Goal: Information Seeking & Learning: Learn about a topic

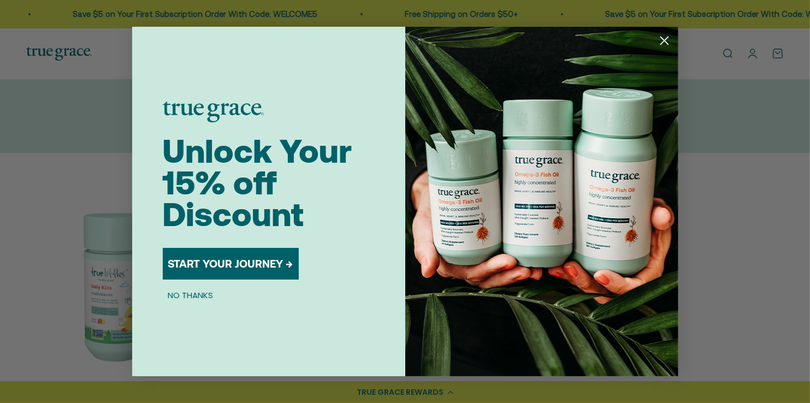
click at [659, 40] on circle "Close dialog" at bounding box center [664, 41] width 18 height 18
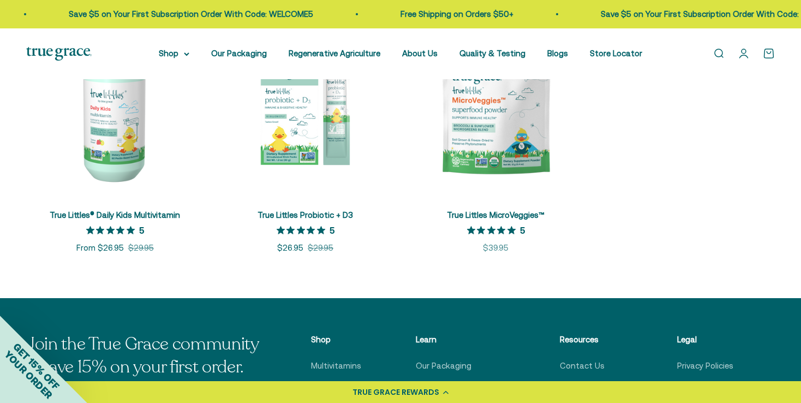
scroll to position [229, 0]
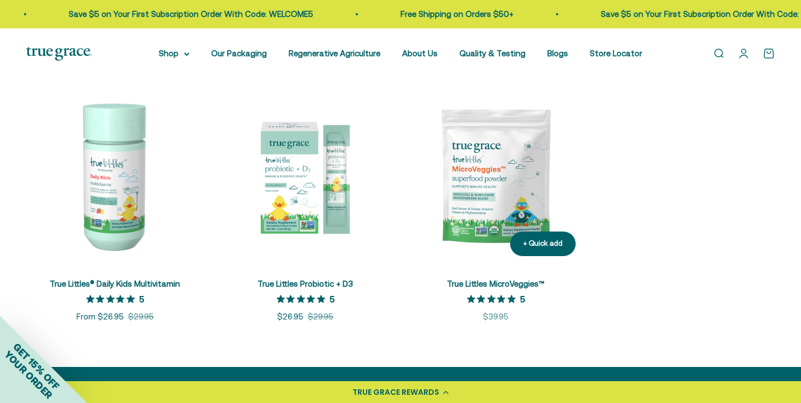
click at [501, 202] on img at bounding box center [495, 175] width 177 height 177
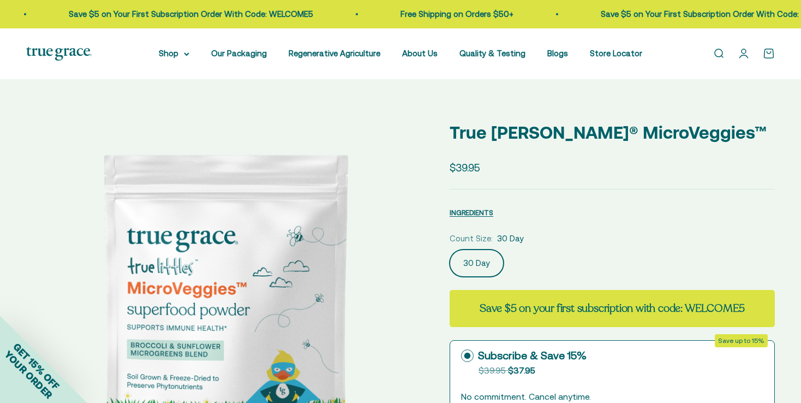
select select "3"
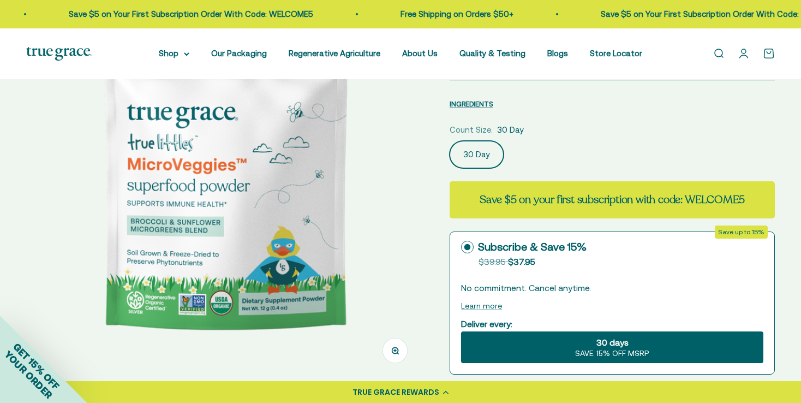
scroll to position [179, 0]
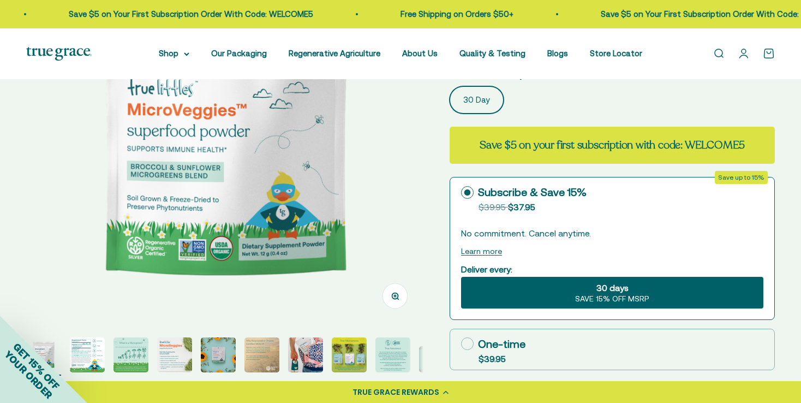
click at [84, 356] on div "GET 15% OFF YOUR ORDER" at bounding box center [43, 359] width 87 height 87
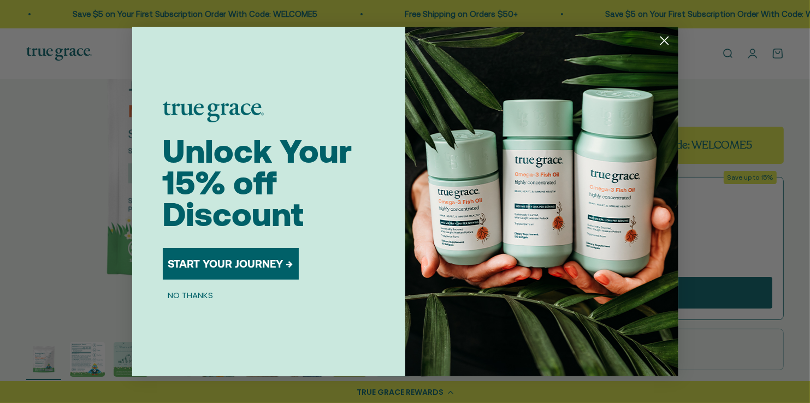
click at [663, 45] on circle "Close dialog" at bounding box center [664, 41] width 18 height 18
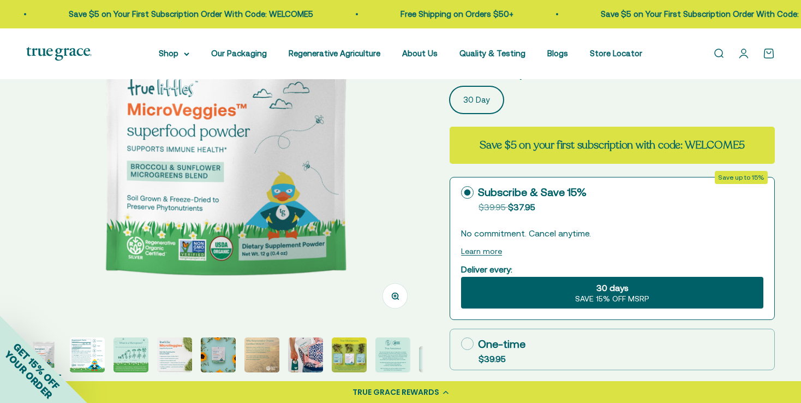
click at [90, 356] on img "Go to item 2" at bounding box center [87, 354] width 35 height 35
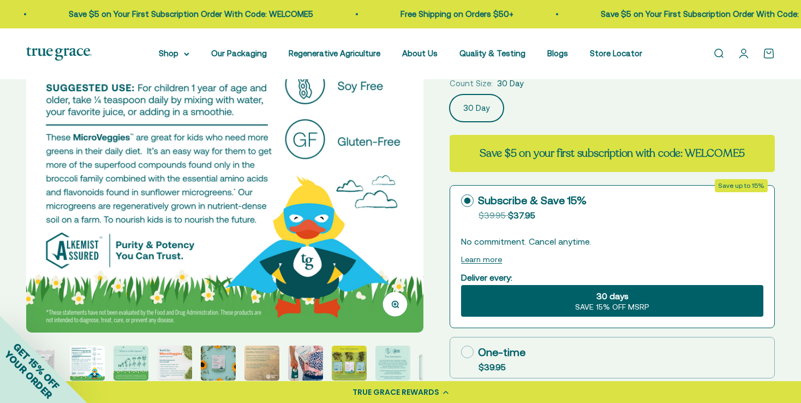
scroll to position [172, 0]
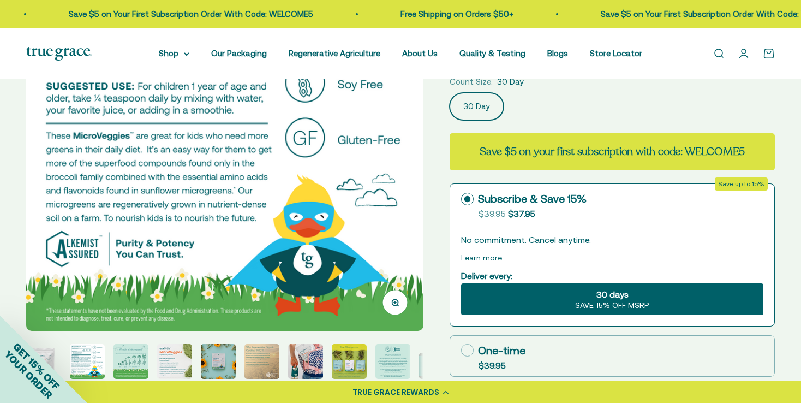
click at [138, 354] on img "Go to item 3" at bounding box center [131, 361] width 35 height 35
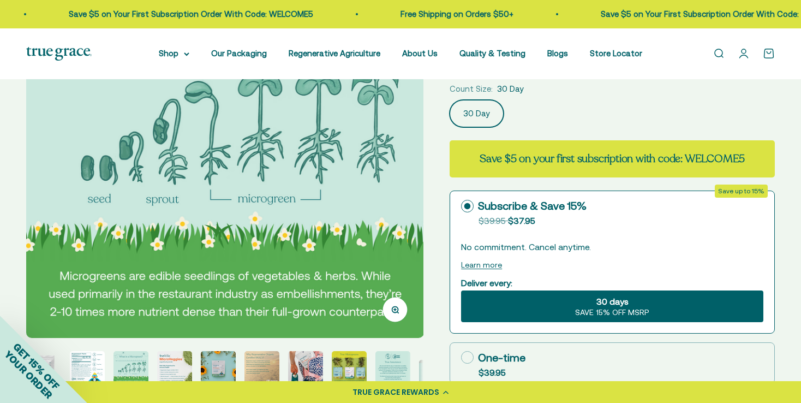
scroll to position [166, 0]
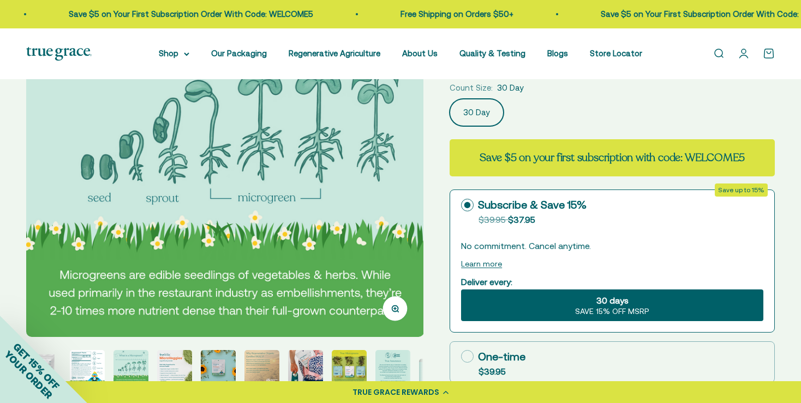
click at [182, 363] on img "Go to item 4" at bounding box center [174, 367] width 35 height 35
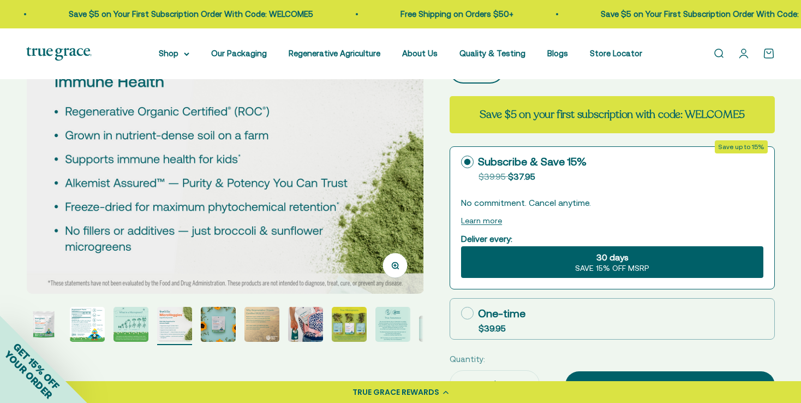
scroll to position [213, 0]
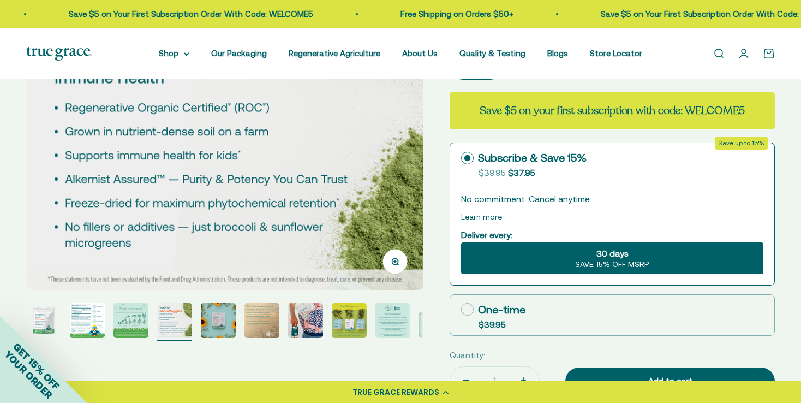
click at [227, 316] on img "Go to item 5" at bounding box center [218, 320] width 35 height 35
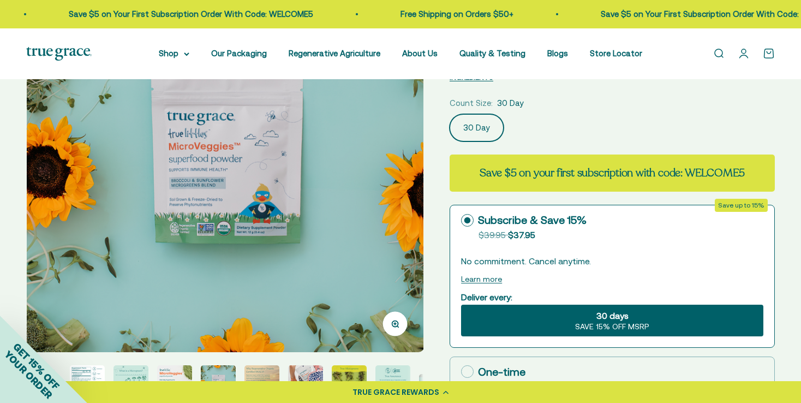
scroll to position [151, 0]
drag, startPoint x: 270, startPoint y: 162, endPoint x: 210, endPoint y: 280, distance: 132.3
click at [210, 280] on img at bounding box center [225, 153] width 397 height 397
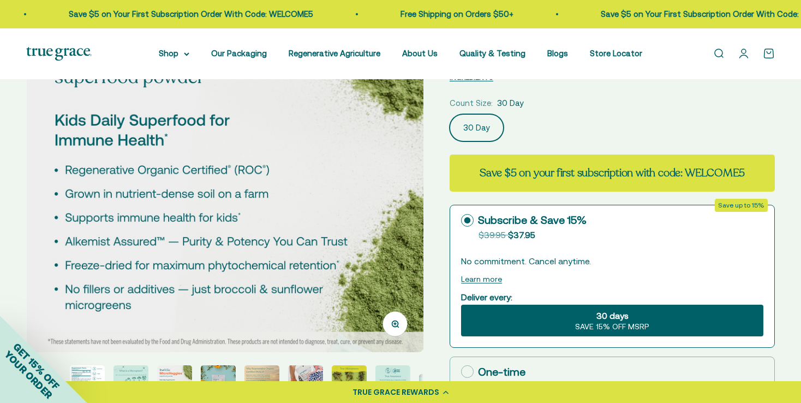
click at [254, 245] on img at bounding box center [225, 153] width 397 height 397
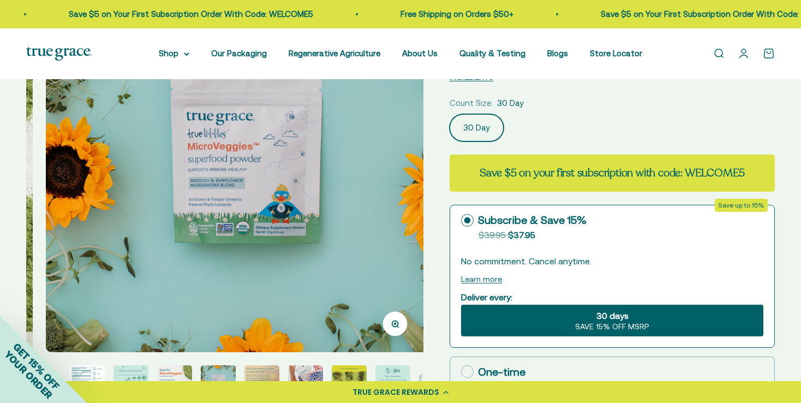
scroll to position [0, 1642]
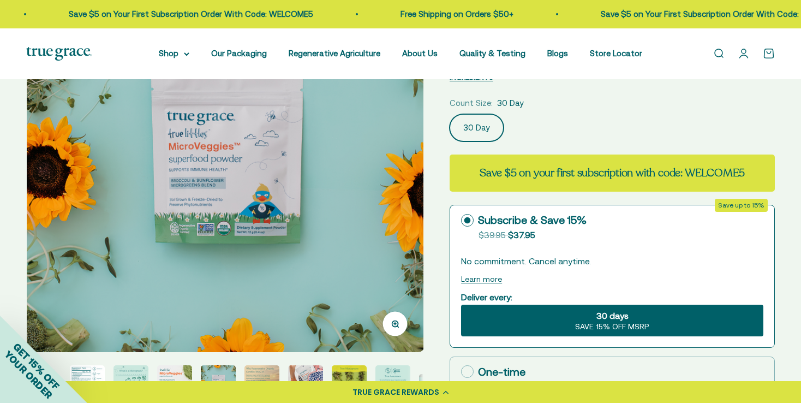
click at [254, 245] on img at bounding box center [225, 153] width 397 height 397
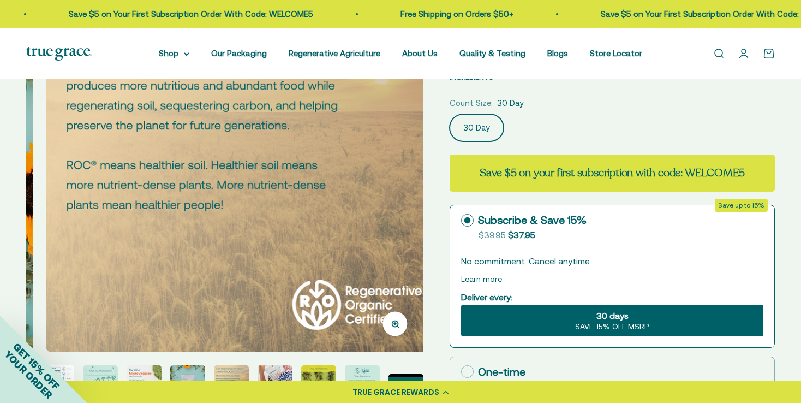
scroll to position [0, 2053]
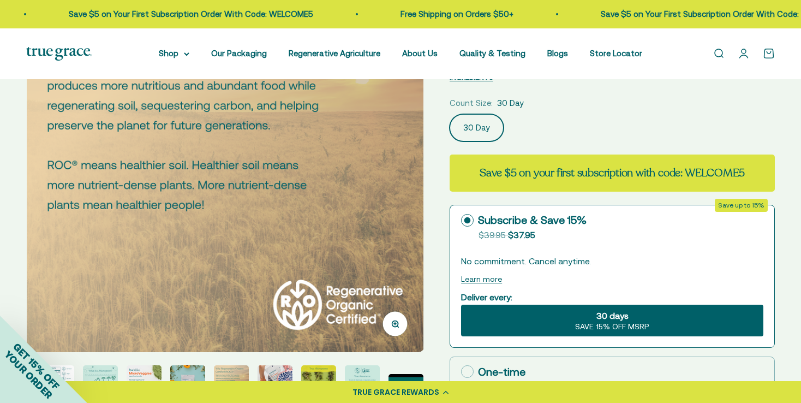
click at [254, 245] on img at bounding box center [225, 153] width 397 height 397
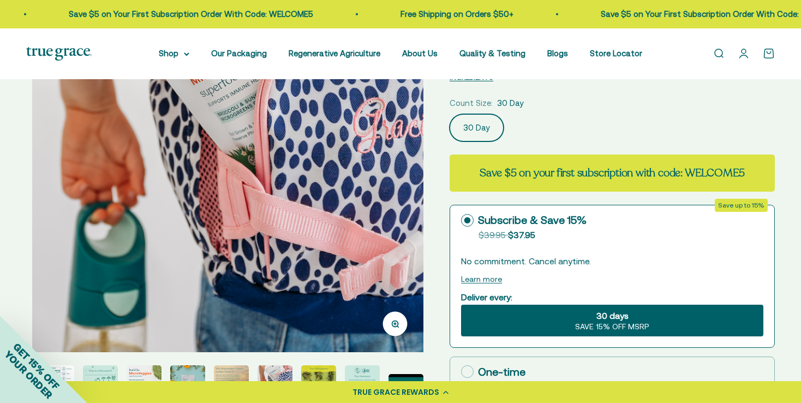
scroll to position [0, 2464]
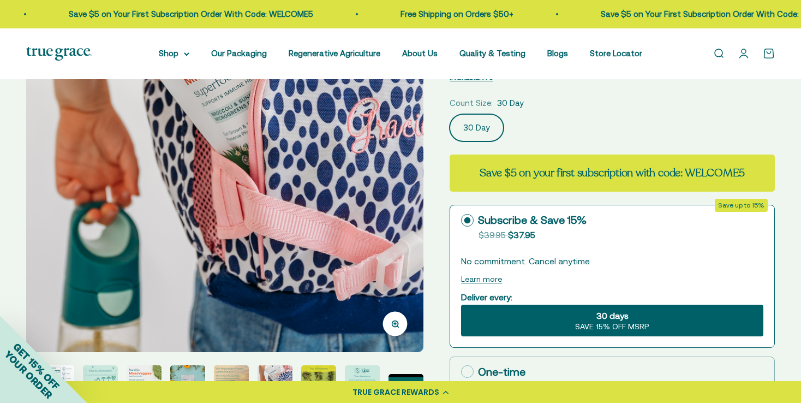
click at [254, 245] on img at bounding box center [224, 153] width 397 height 397
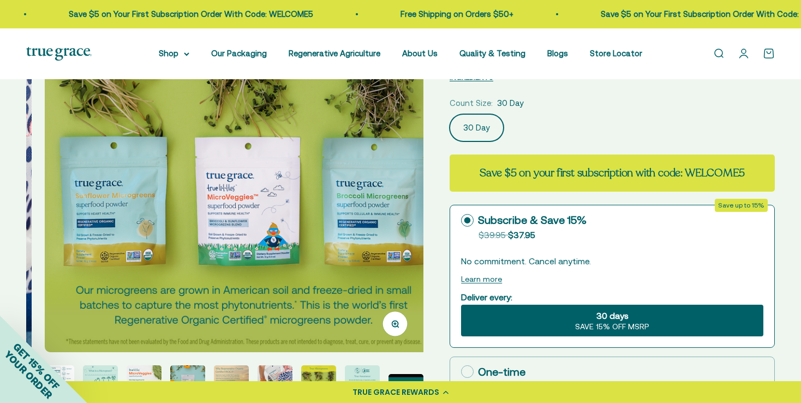
scroll to position [0, 2874]
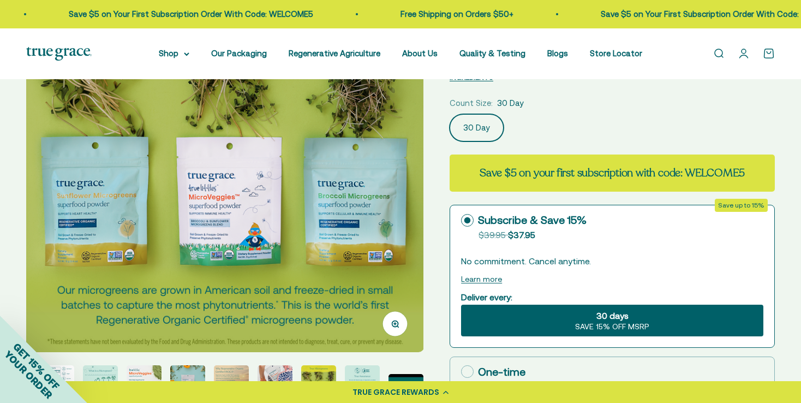
click at [254, 243] on img at bounding box center [224, 153] width 397 height 397
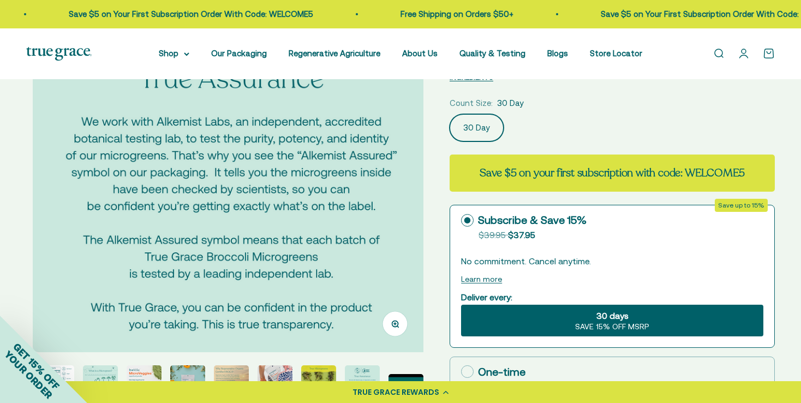
scroll to position [0, 3285]
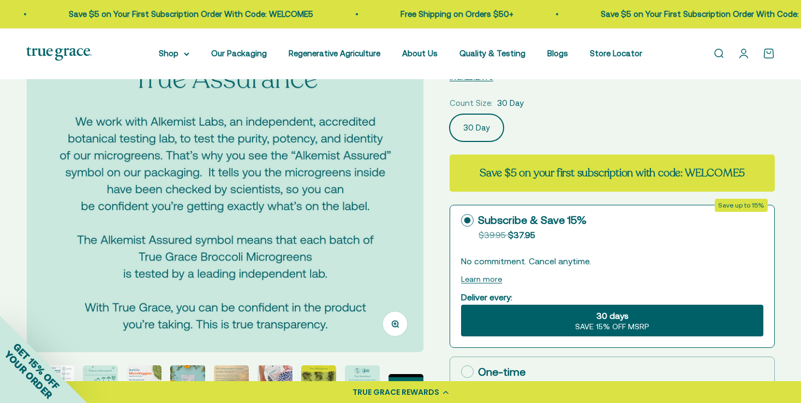
click at [254, 243] on img at bounding box center [225, 153] width 397 height 397
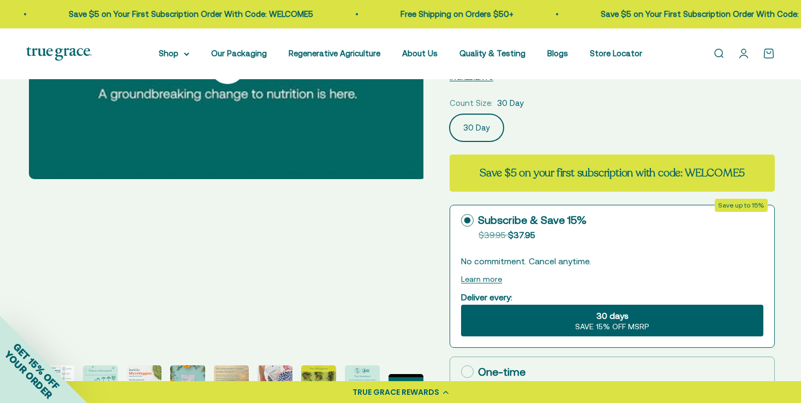
scroll to position [0, 3695]
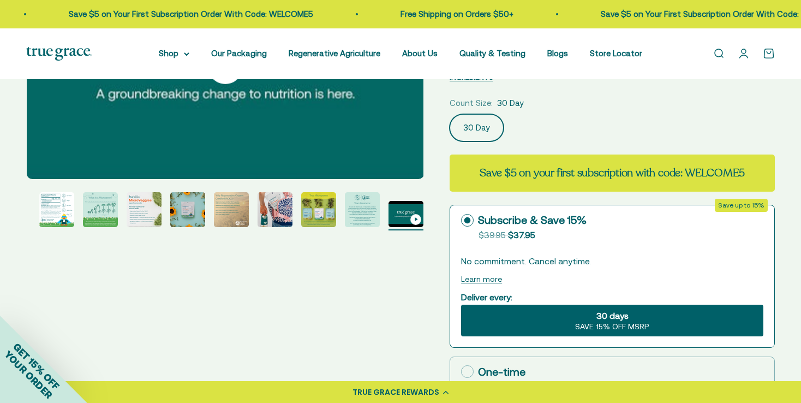
click at [254, 243] on div "Zoom Go to item 1 Go to item 2 Go to item 3 Go to item 4 Go to item 5 Go to ite…" at bounding box center [400, 256] width 749 height 602
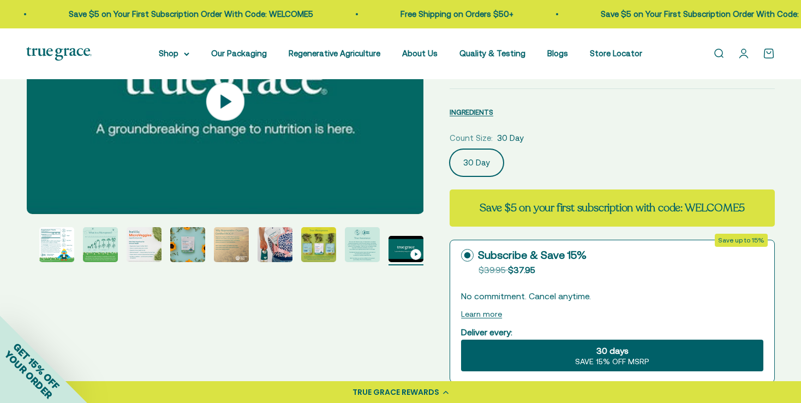
scroll to position [96, 0]
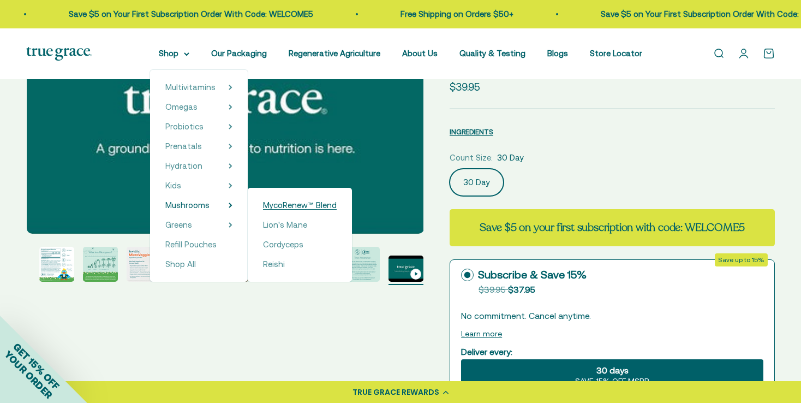
click at [284, 203] on span "MycoRenew™ Blend" at bounding box center [300, 204] width 74 height 9
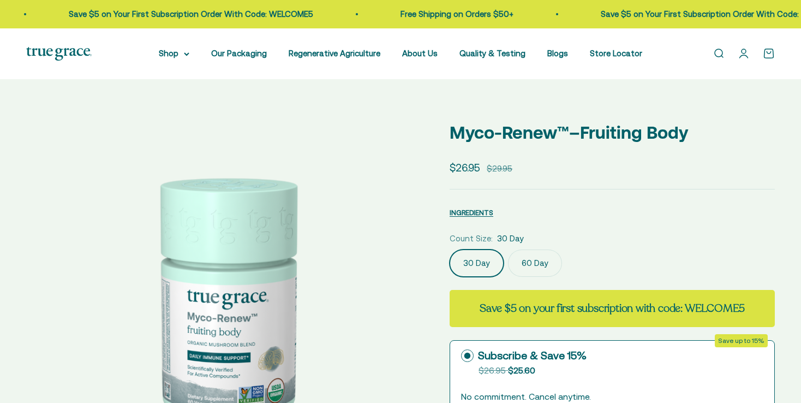
click at [267, 271] on img at bounding box center [224, 303] width 397 height 397
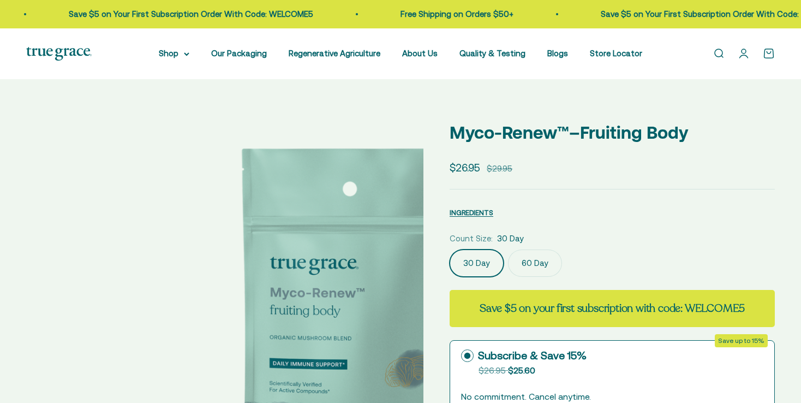
select select "3"
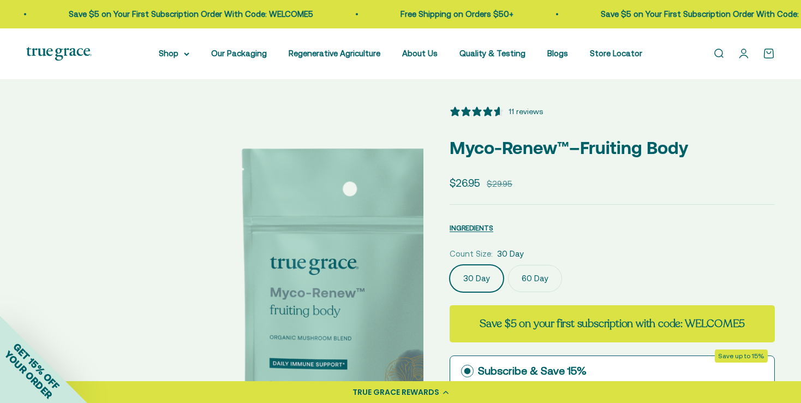
scroll to position [0, 411]
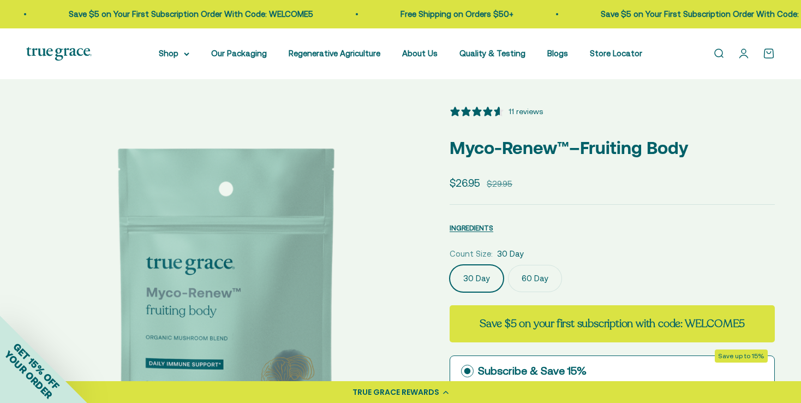
click at [267, 271] on img at bounding box center [224, 303] width 397 height 397
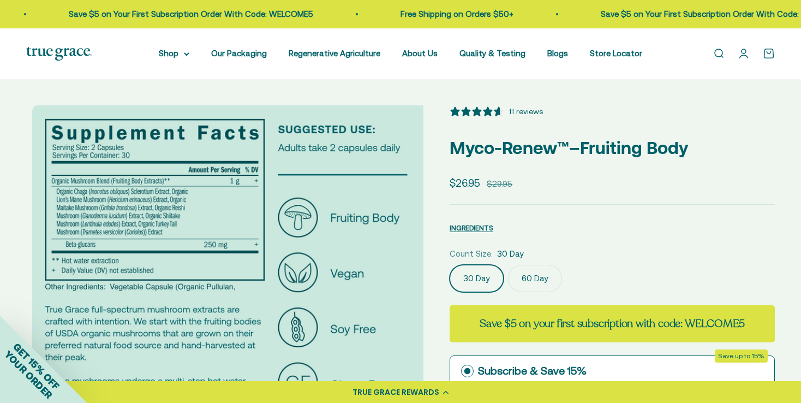
scroll to position [0, 821]
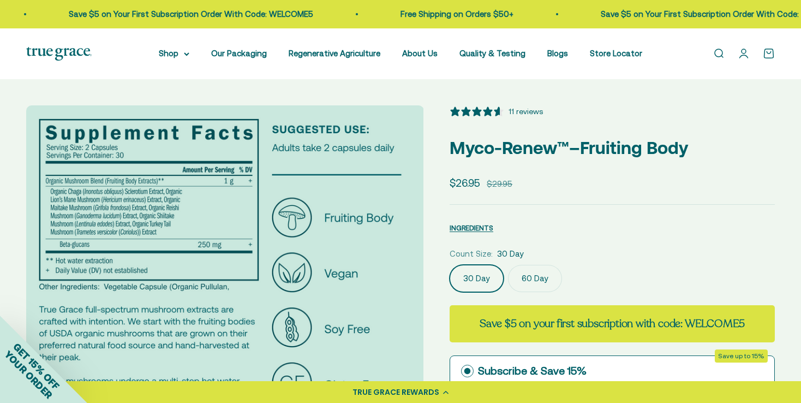
click at [267, 271] on img at bounding box center [224, 303] width 397 height 397
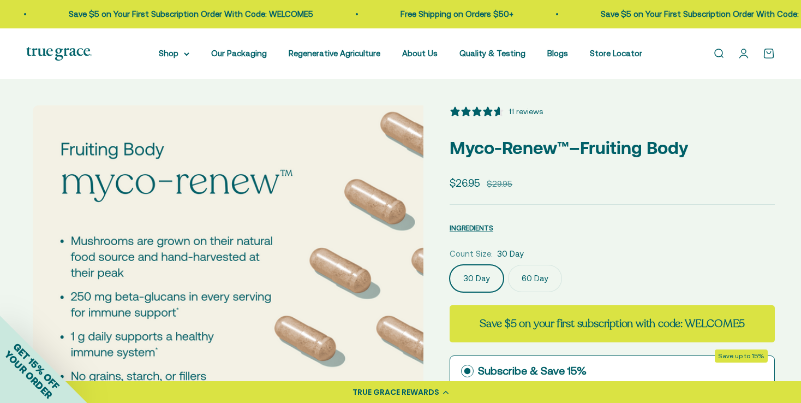
scroll to position [0, 1232]
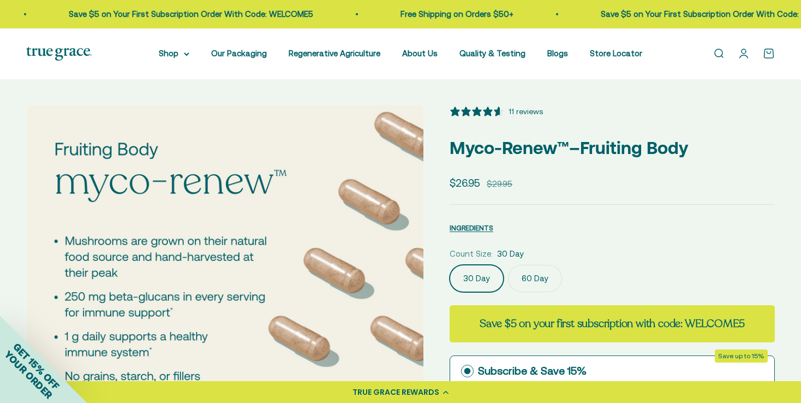
click at [267, 271] on img at bounding box center [225, 303] width 397 height 397
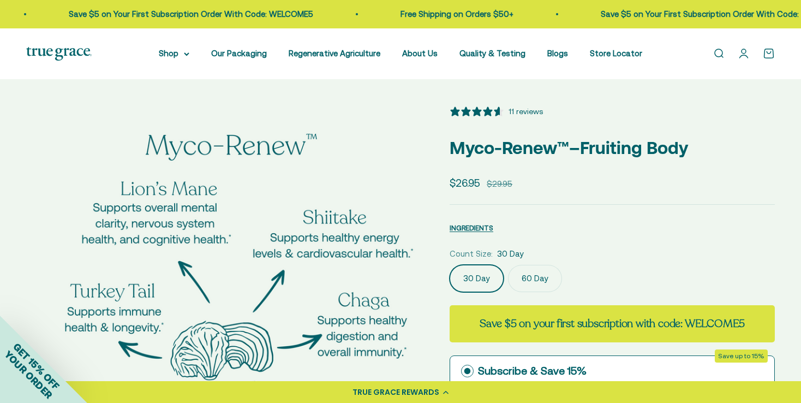
scroll to position [0, 1642]
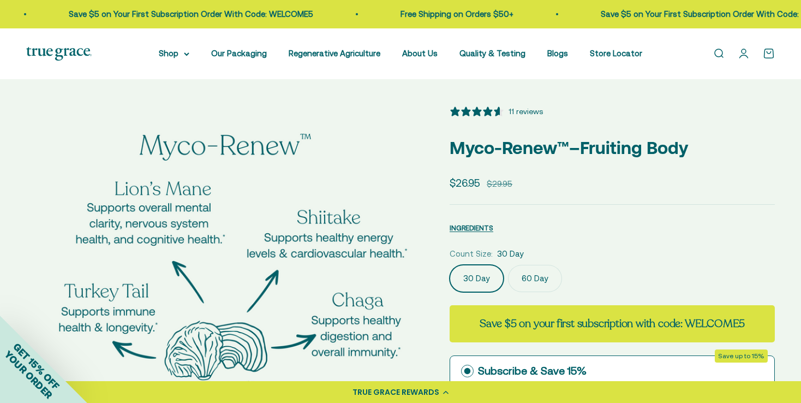
drag, startPoint x: 0, startPoint y: 0, endPoint x: 267, endPoint y: 271, distance: 380.6
click at [267, 271] on img at bounding box center [225, 303] width 397 height 397
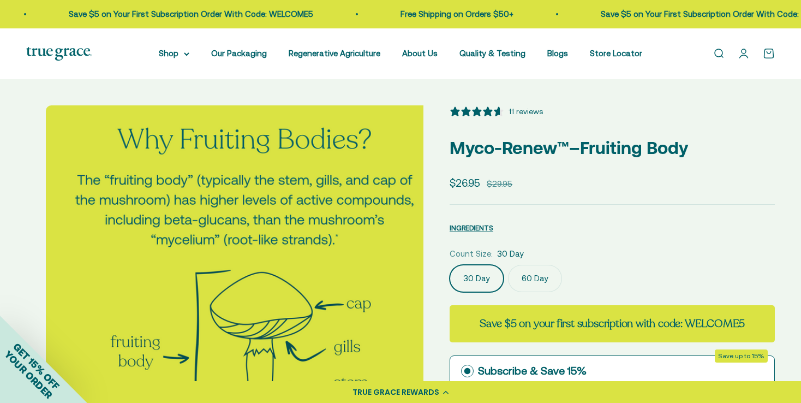
scroll to position [0, 2053]
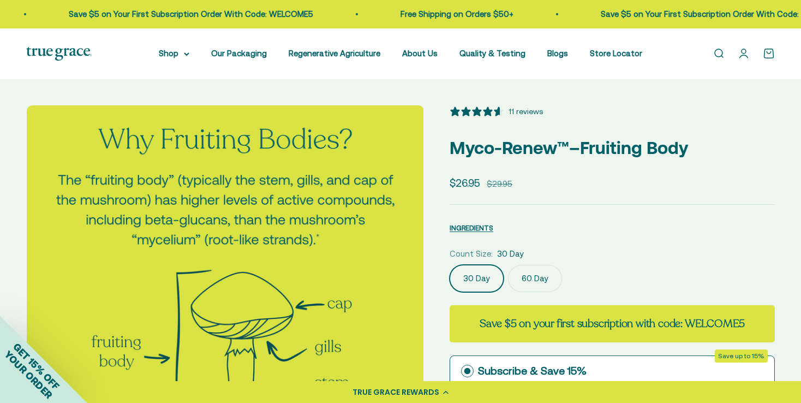
click at [267, 271] on img at bounding box center [225, 303] width 397 height 397
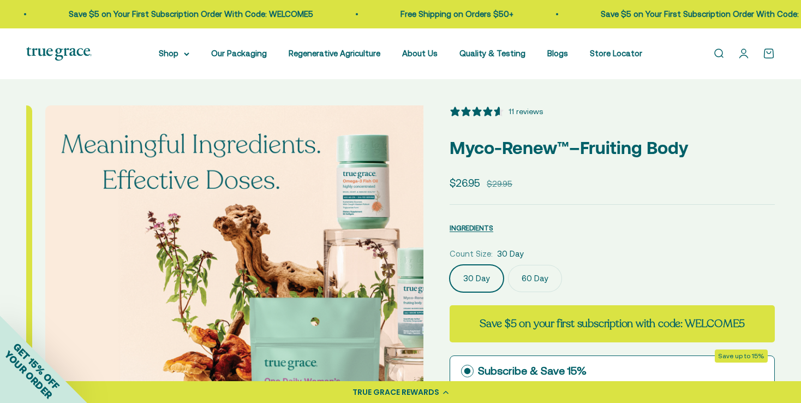
scroll to position [0, 2464]
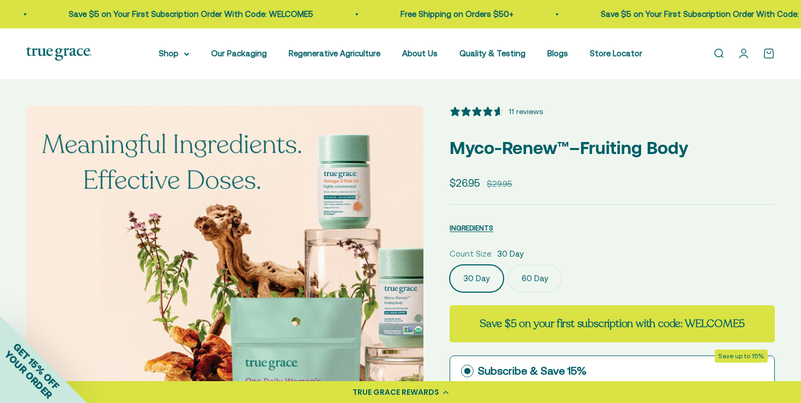
click at [267, 271] on img at bounding box center [224, 303] width 397 height 397
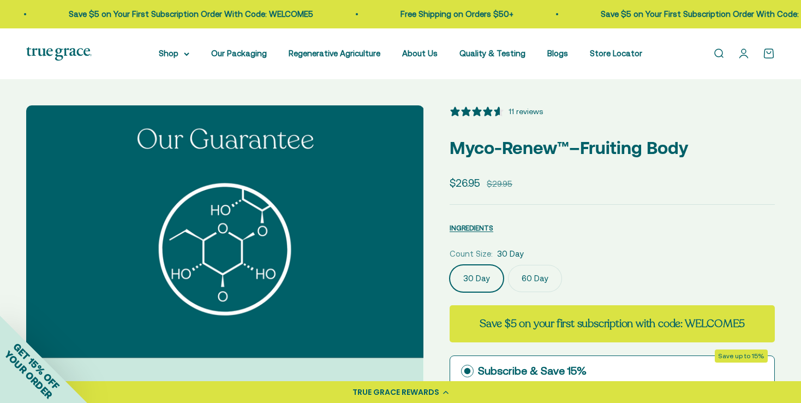
click at [267, 271] on img at bounding box center [224, 303] width 397 height 397
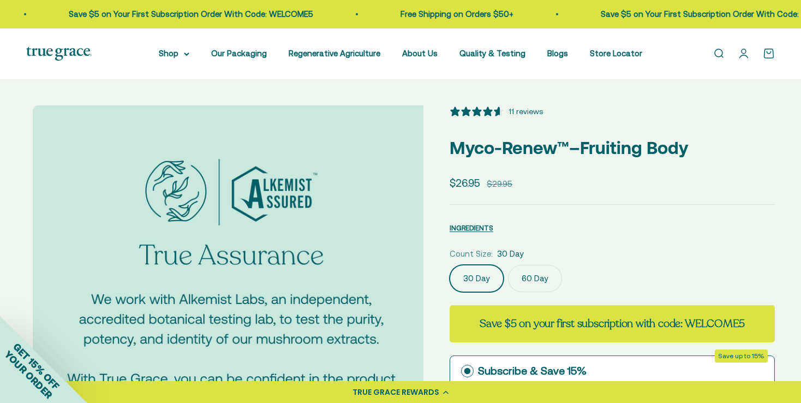
scroll to position [0, 3285]
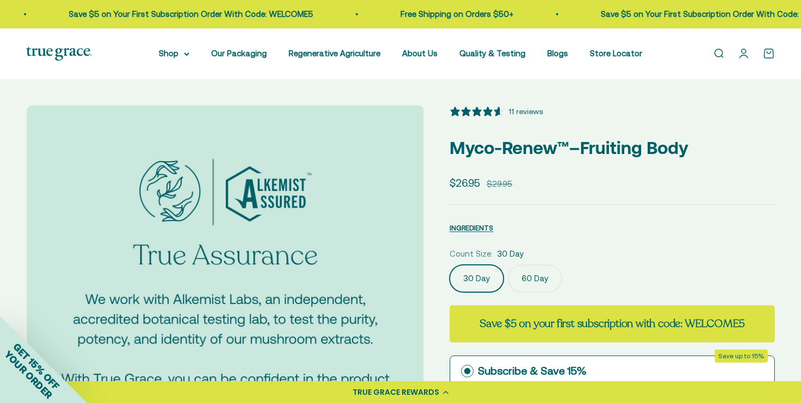
click at [267, 271] on img at bounding box center [225, 303] width 397 height 397
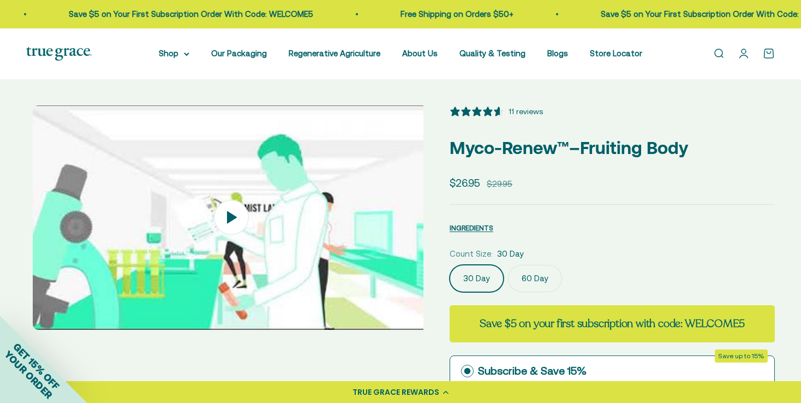
scroll to position [0, 3695]
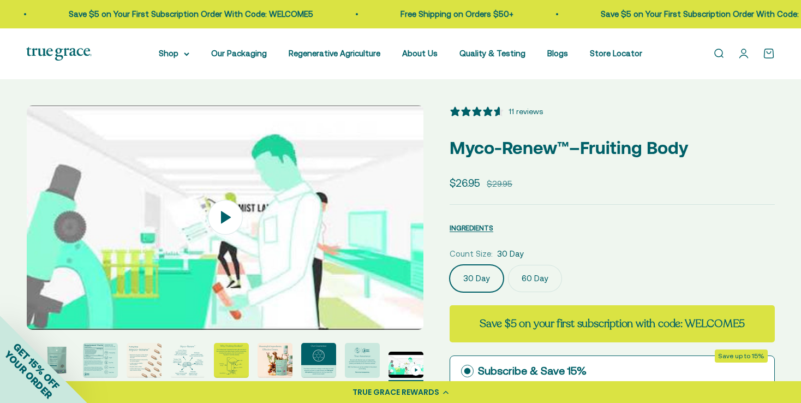
click at [267, 271] on img at bounding box center [225, 217] width 397 height 224
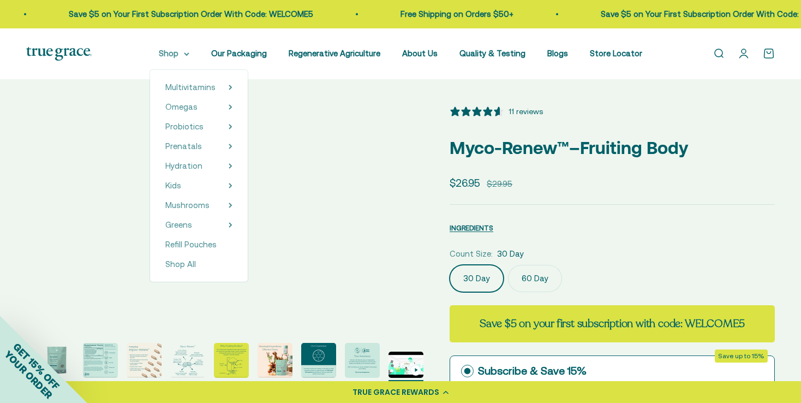
click at [184, 55] on summary "Shop" at bounding box center [174, 53] width 31 height 13
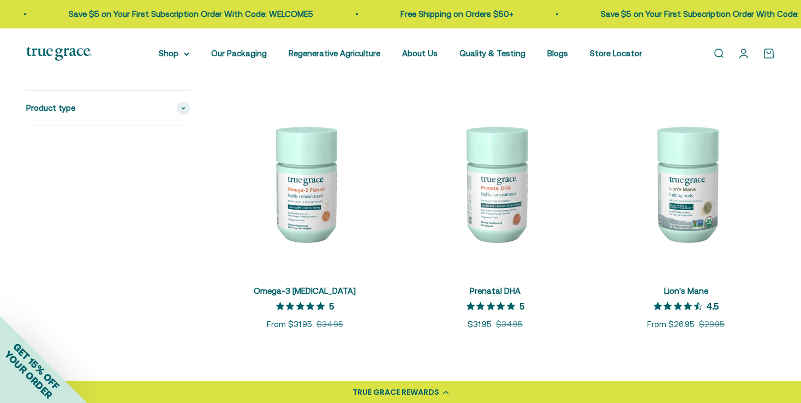
scroll to position [1015, 0]
click at [502, 194] on img at bounding box center [495, 182] width 177 height 177
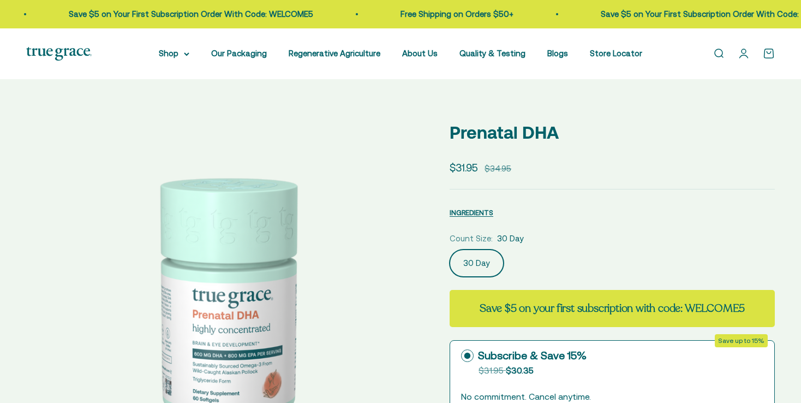
click at [269, 315] on img at bounding box center [224, 303] width 397 height 397
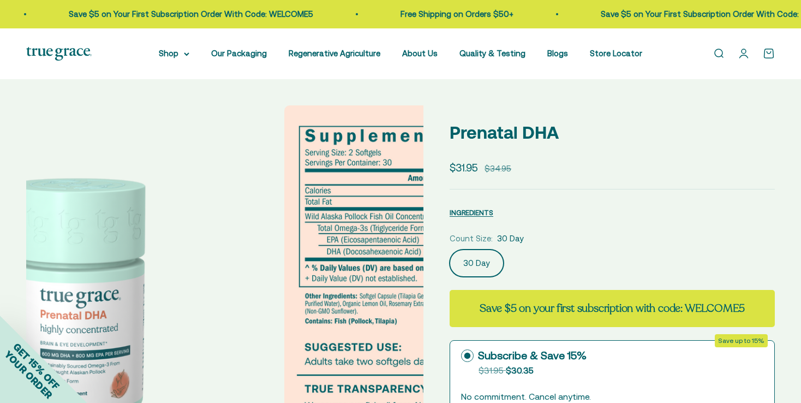
scroll to position [0, 411]
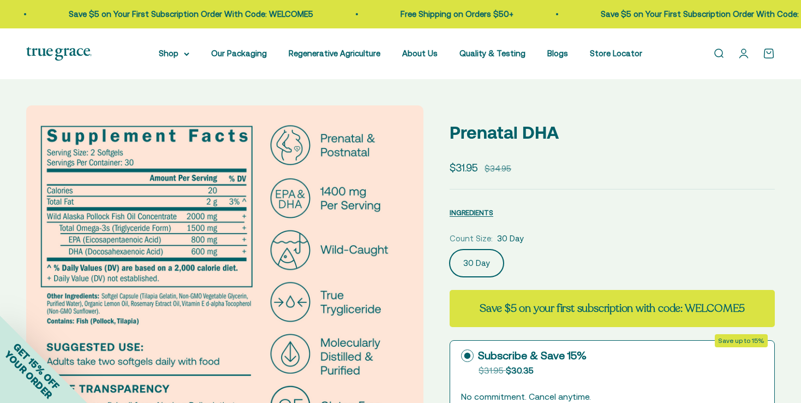
select select "3"
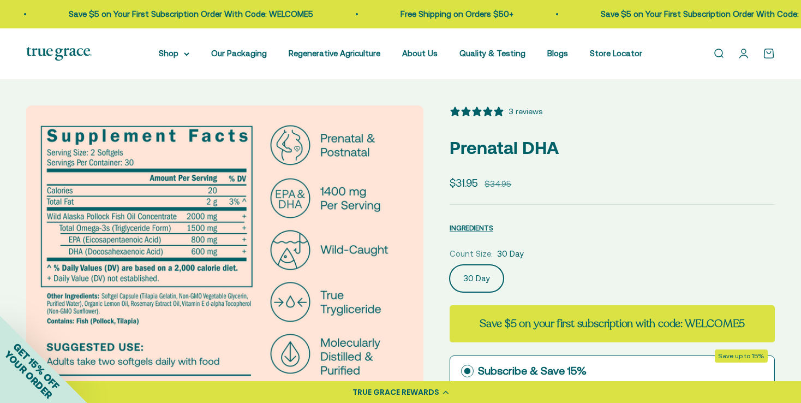
click at [269, 315] on img at bounding box center [224, 303] width 397 height 397
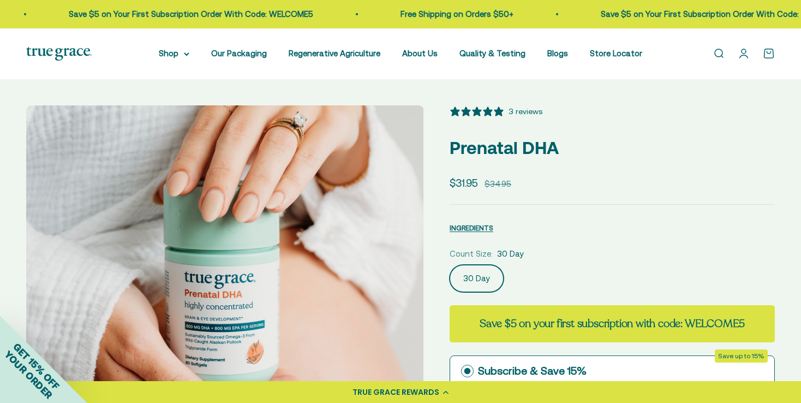
click at [269, 315] on img at bounding box center [224, 303] width 397 height 397
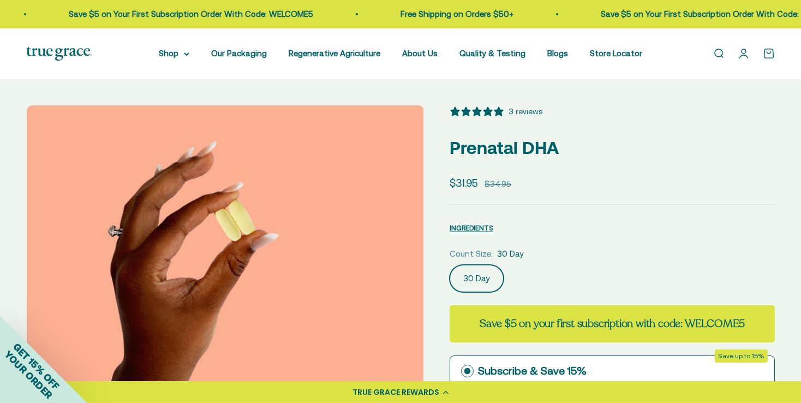
click at [269, 315] on img at bounding box center [225, 303] width 397 height 397
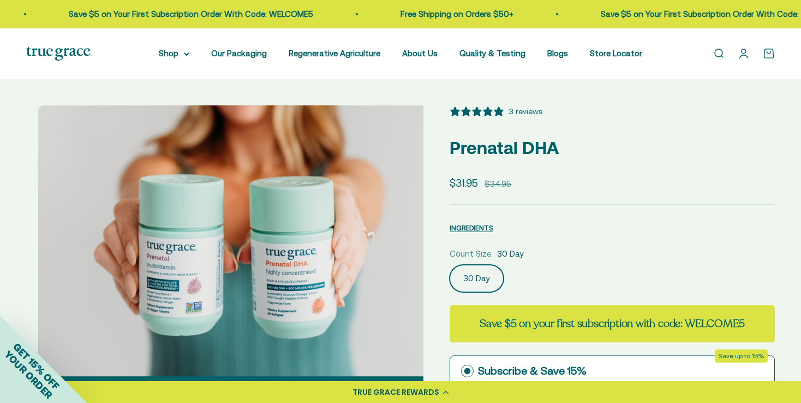
scroll to position [0, 1642]
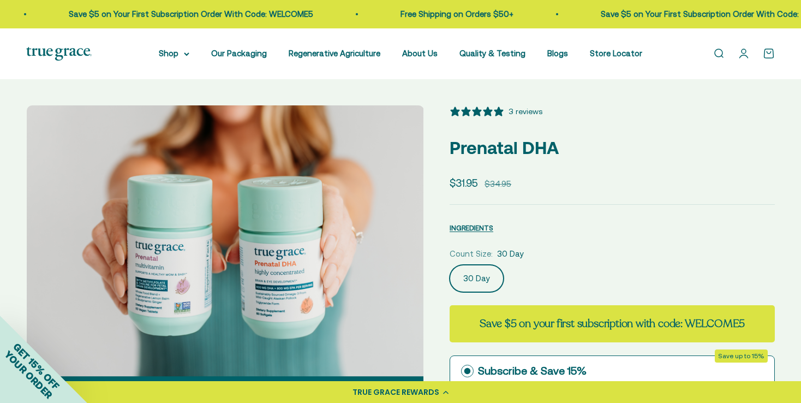
click at [269, 315] on img at bounding box center [225, 303] width 397 height 397
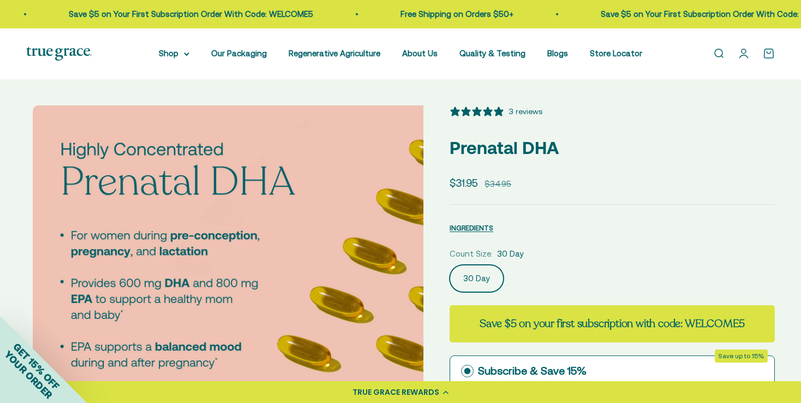
scroll to position [0, 2053]
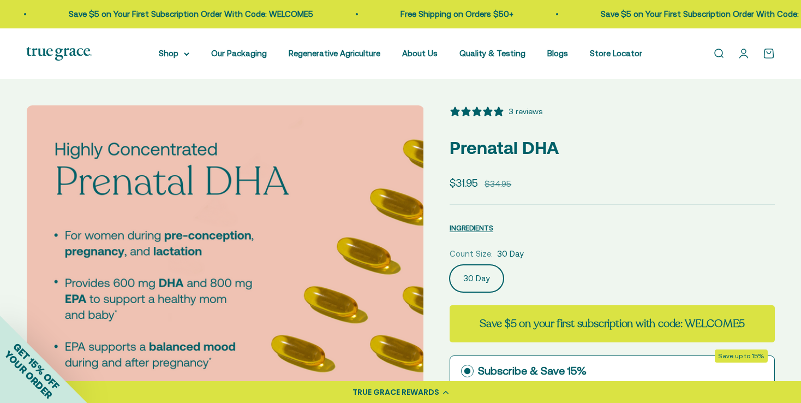
click at [269, 315] on img at bounding box center [225, 303] width 397 height 397
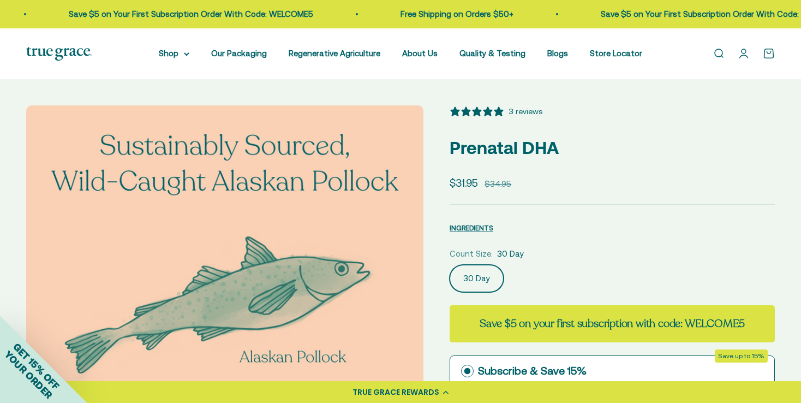
click at [269, 315] on img at bounding box center [224, 303] width 397 height 397
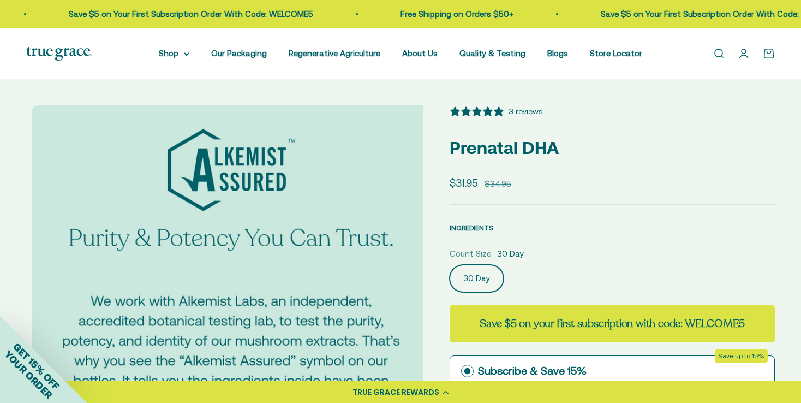
scroll to position [0, 2874]
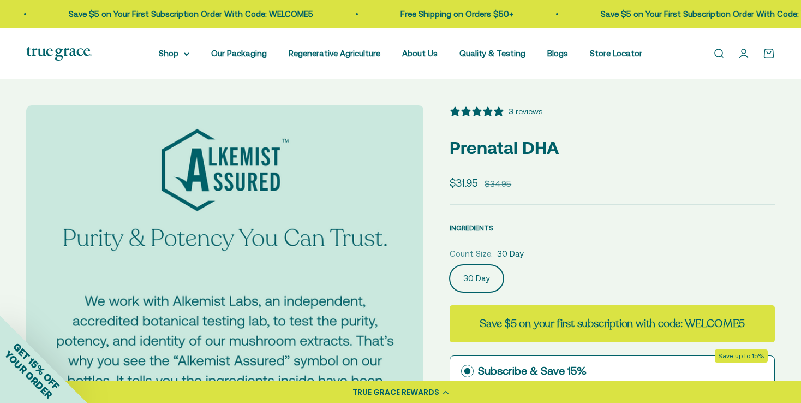
click at [269, 315] on img at bounding box center [224, 303] width 397 height 397
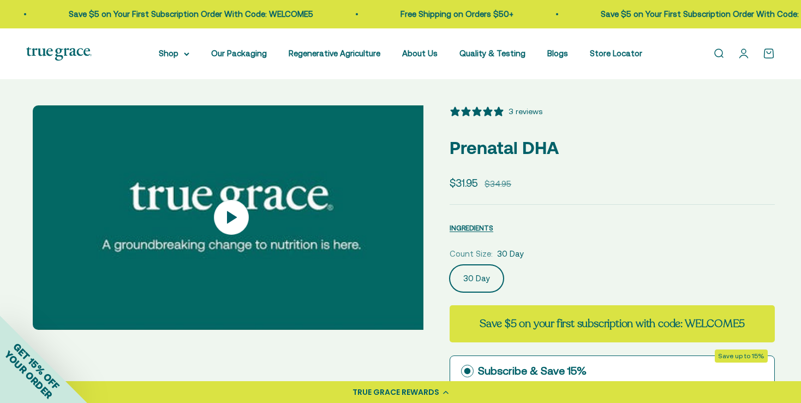
scroll to position [0, 3285]
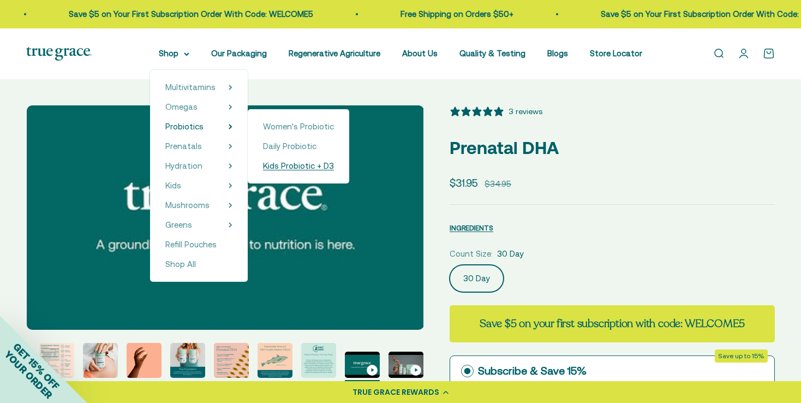
click at [300, 162] on span "Kids Probiotic + D3" at bounding box center [298, 165] width 71 height 9
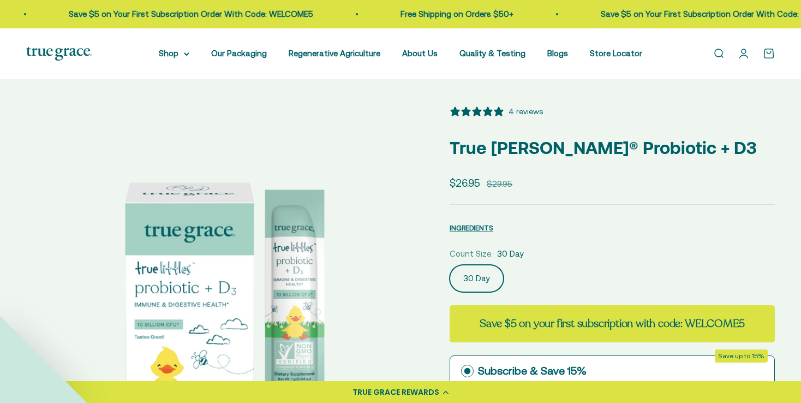
select select "3"
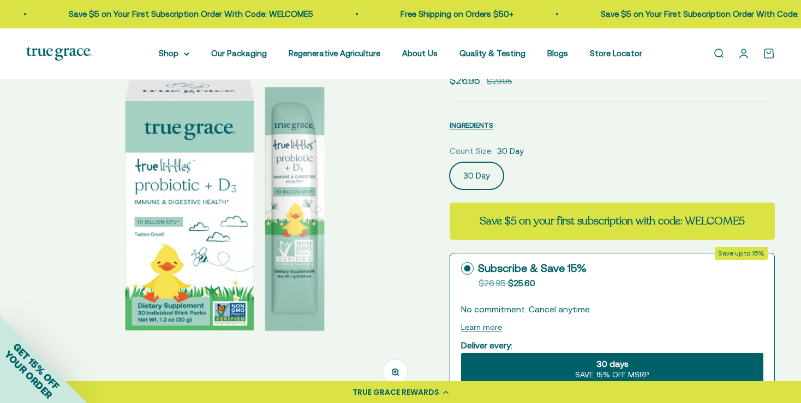
click at [209, 263] on img at bounding box center [224, 201] width 397 height 397
click at [249, 257] on img at bounding box center [224, 201] width 397 height 397
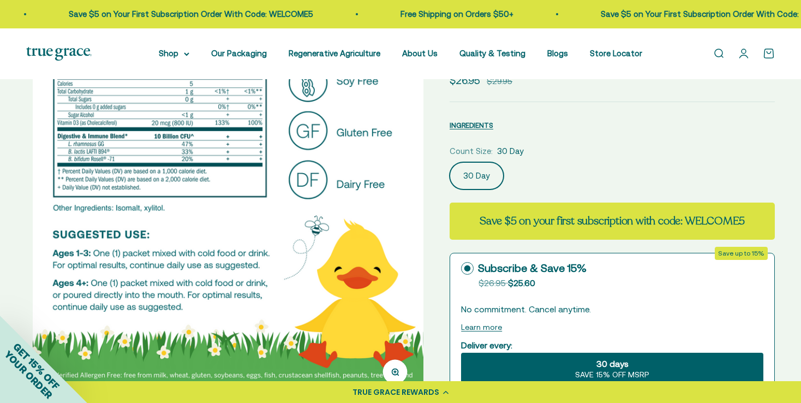
scroll to position [0, 411]
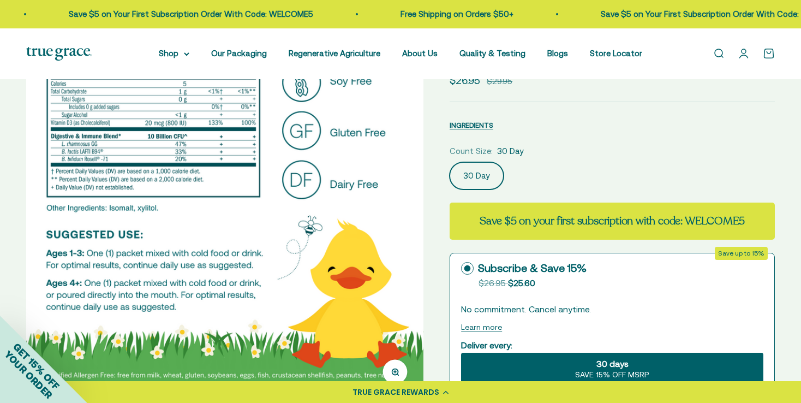
click at [249, 257] on img at bounding box center [224, 201] width 397 height 397
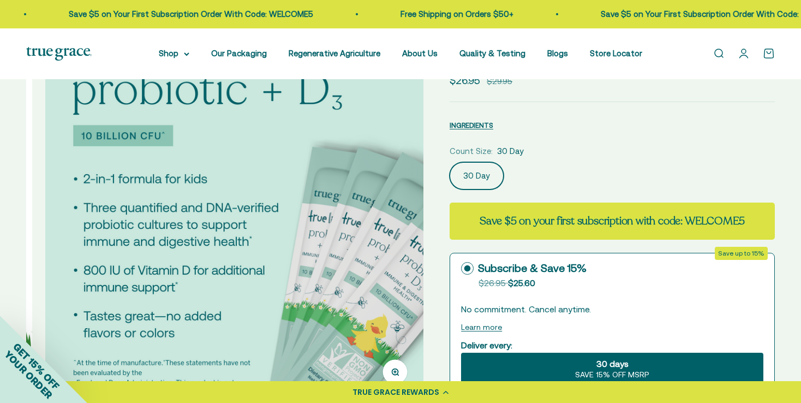
scroll to position [0, 821]
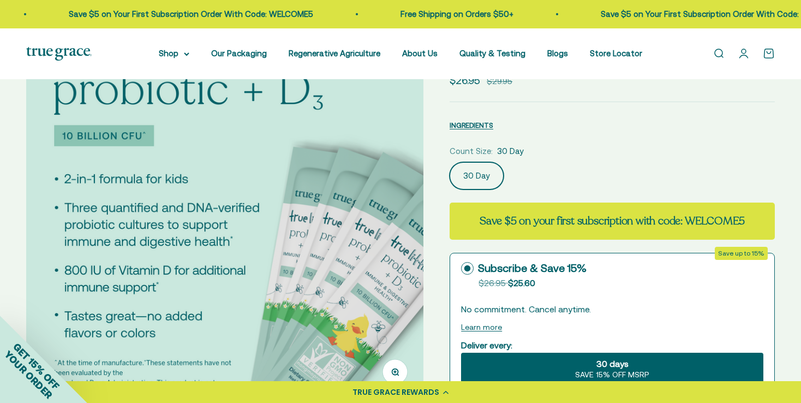
click at [249, 257] on img at bounding box center [224, 201] width 397 height 397
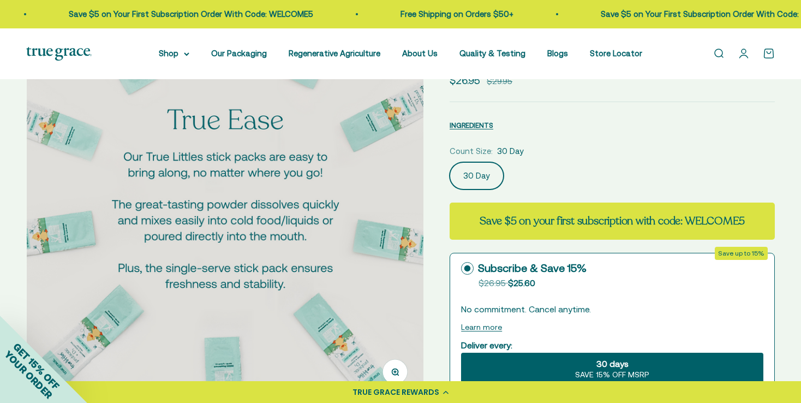
click at [249, 257] on img at bounding box center [225, 201] width 397 height 397
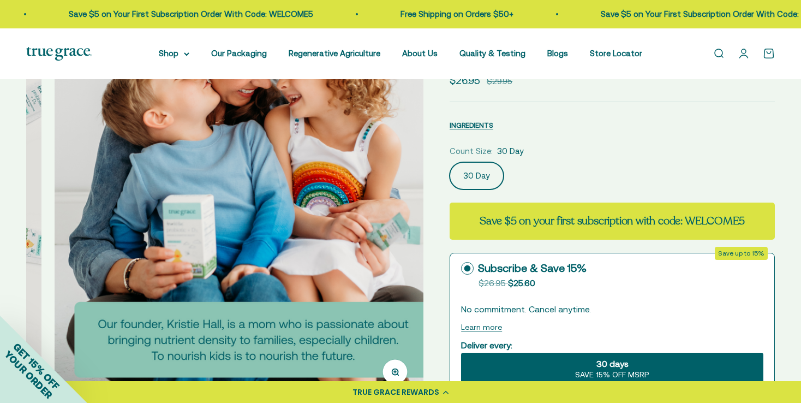
scroll to position [0, 1642]
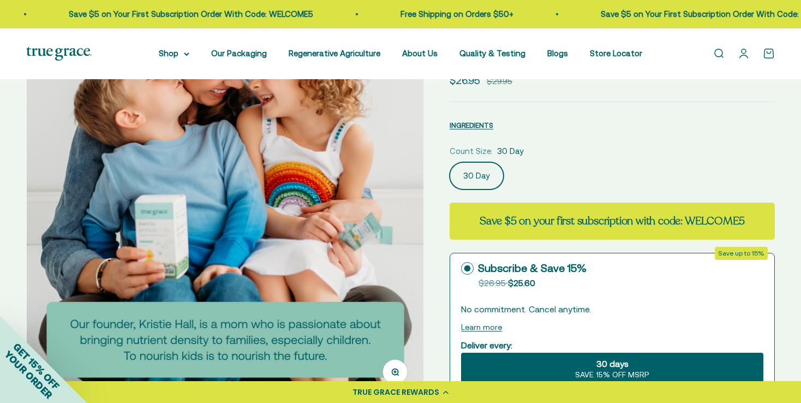
click at [249, 257] on img at bounding box center [225, 201] width 397 height 397
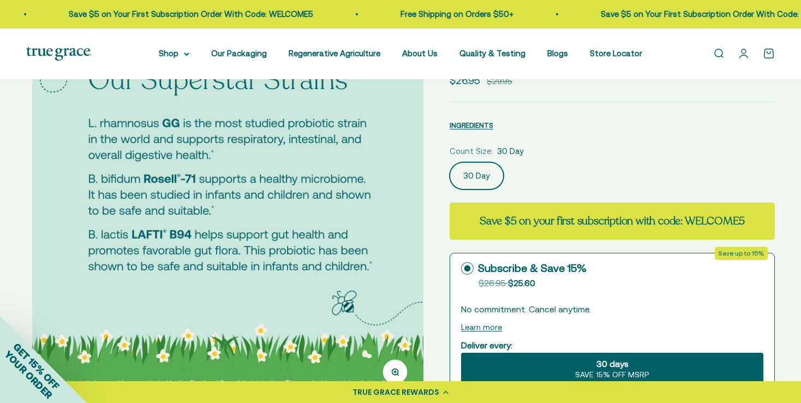
scroll to position [0, 2053]
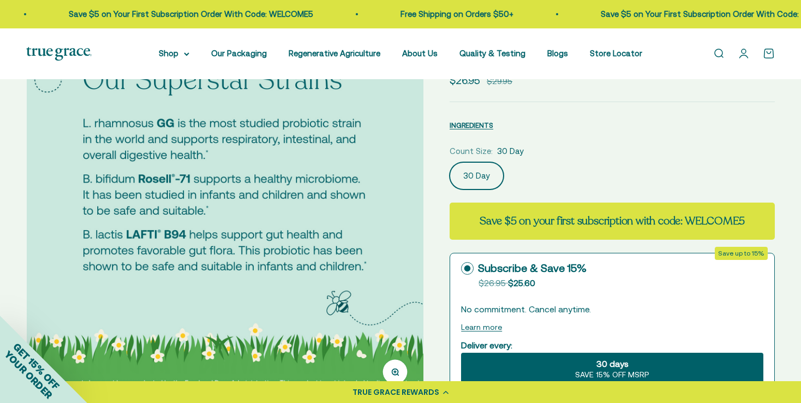
click at [249, 257] on img at bounding box center [225, 201] width 397 height 397
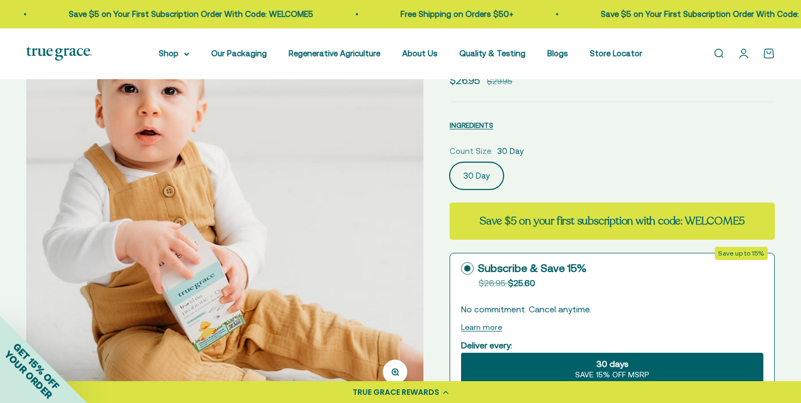
click at [249, 257] on img at bounding box center [224, 201] width 397 height 397
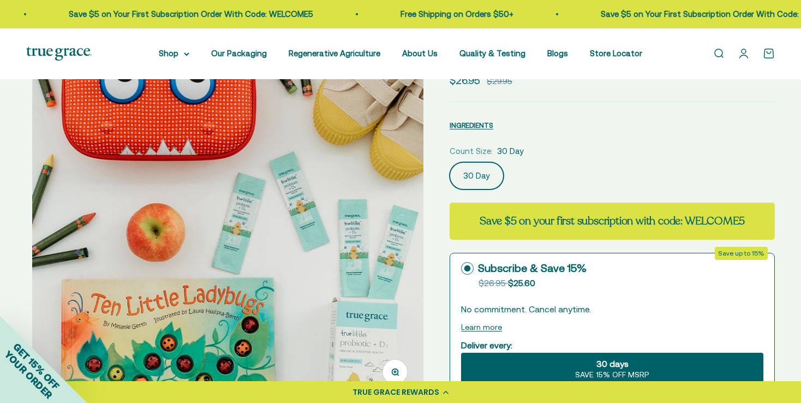
scroll to position [0, 2874]
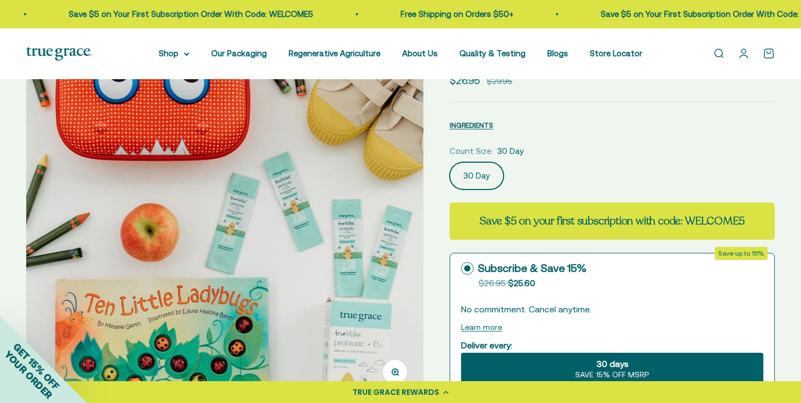
click at [718, 55] on link "Open search" at bounding box center [719, 53] width 12 height 12
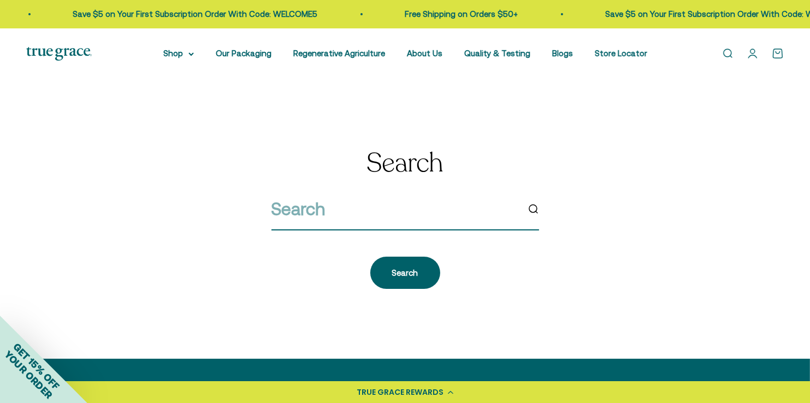
click at [462, 213] on input "search" at bounding box center [394, 209] width 247 height 28
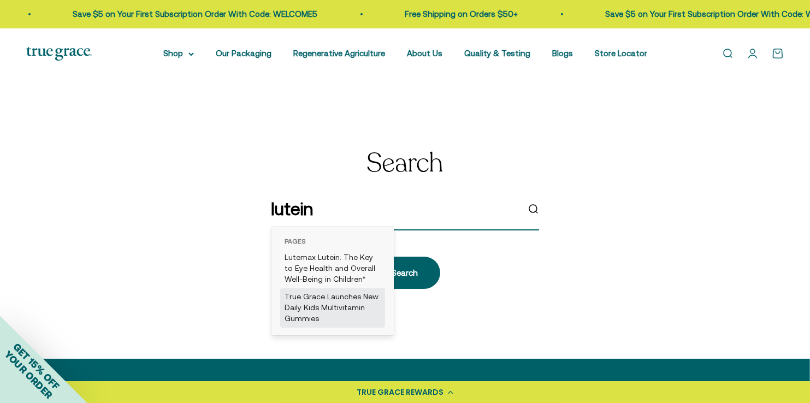
type input "lutein"
click at [301, 300] on link "True Grace Launches New Daily Kids Multivitamin Gummies" at bounding box center [332, 307] width 105 height 39
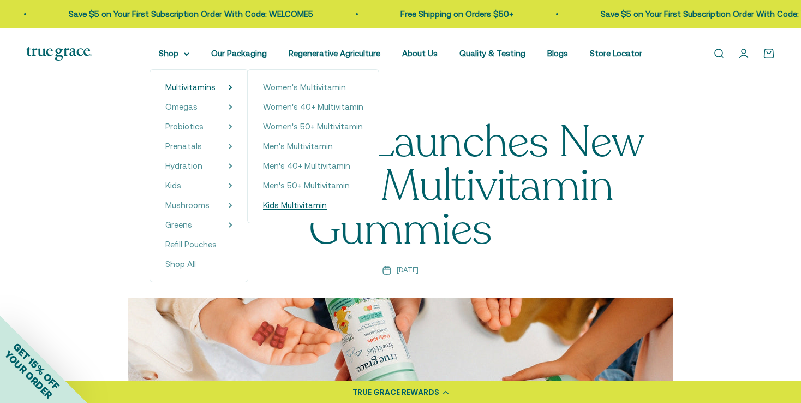
click at [305, 206] on span "Kids Multivitamin" at bounding box center [295, 204] width 64 height 9
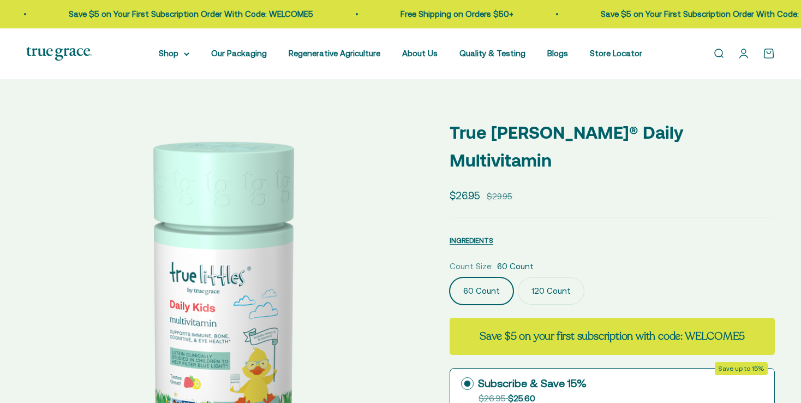
select select "3"
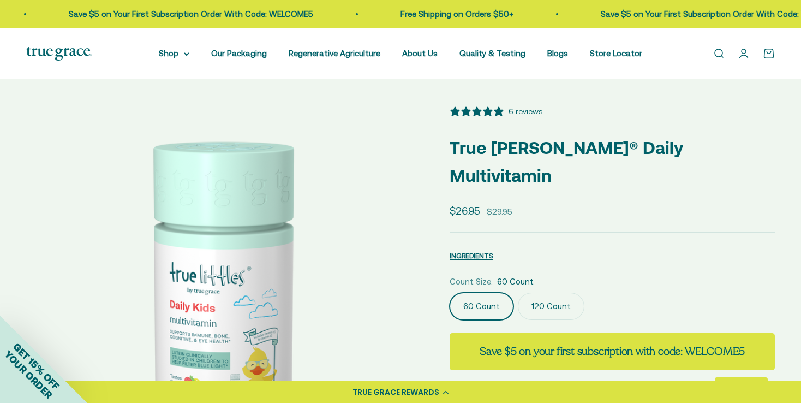
click at [245, 276] on img at bounding box center [224, 303] width 397 height 397
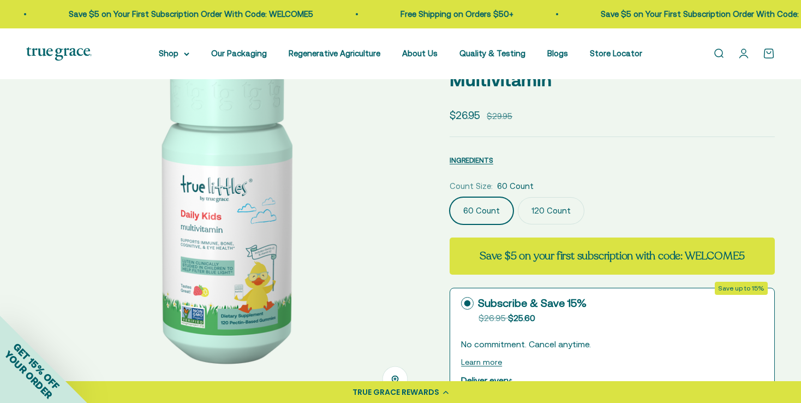
scroll to position [96, 0]
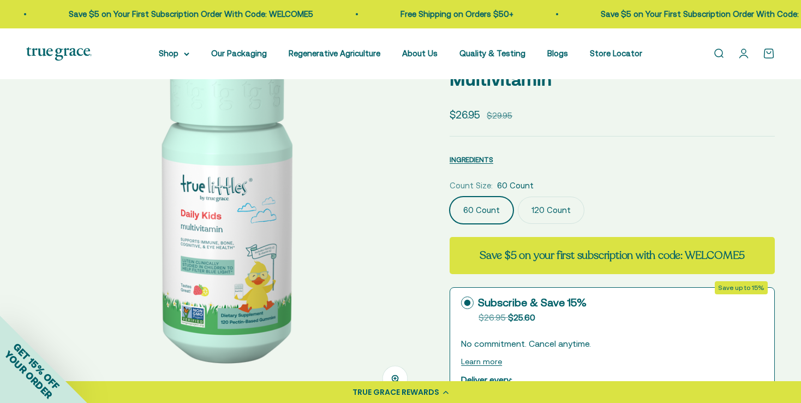
click at [246, 210] on img at bounding box center [224, 207] width 397 height 397
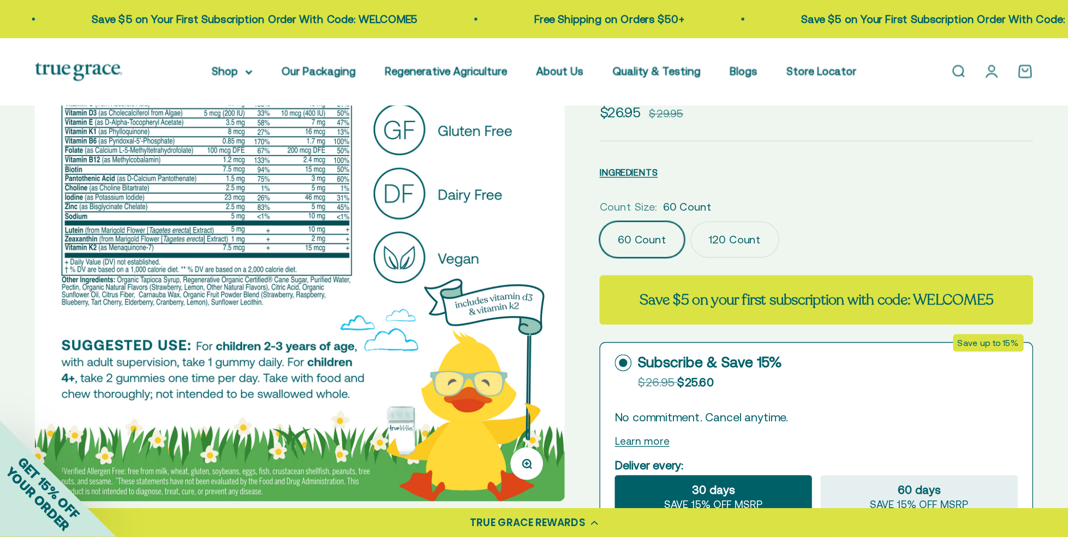
scroll to position [0, 0]
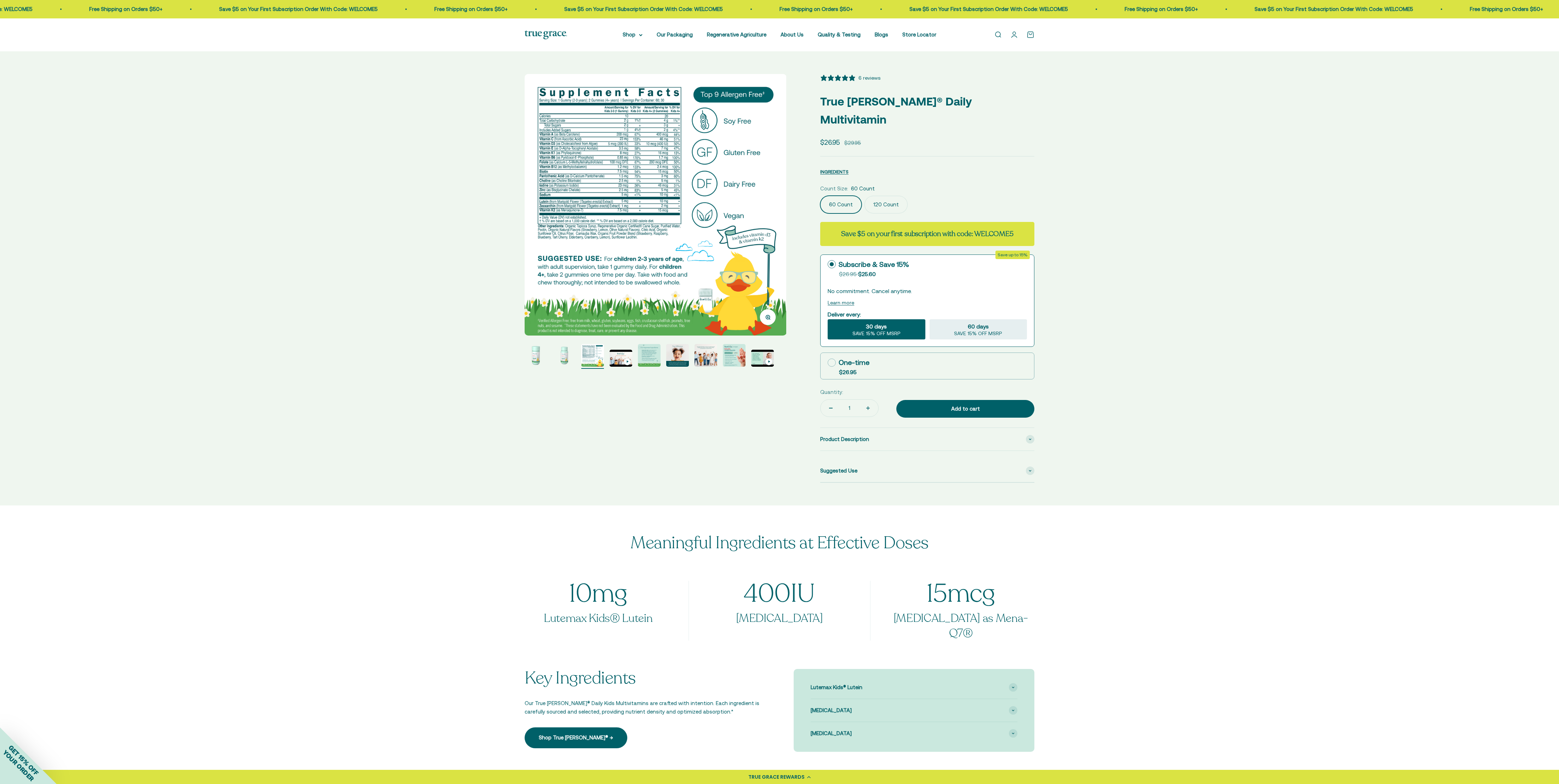
click at [519, 261] on img "Go to item 1" at bounding box center [536, 355] width 23 height 23
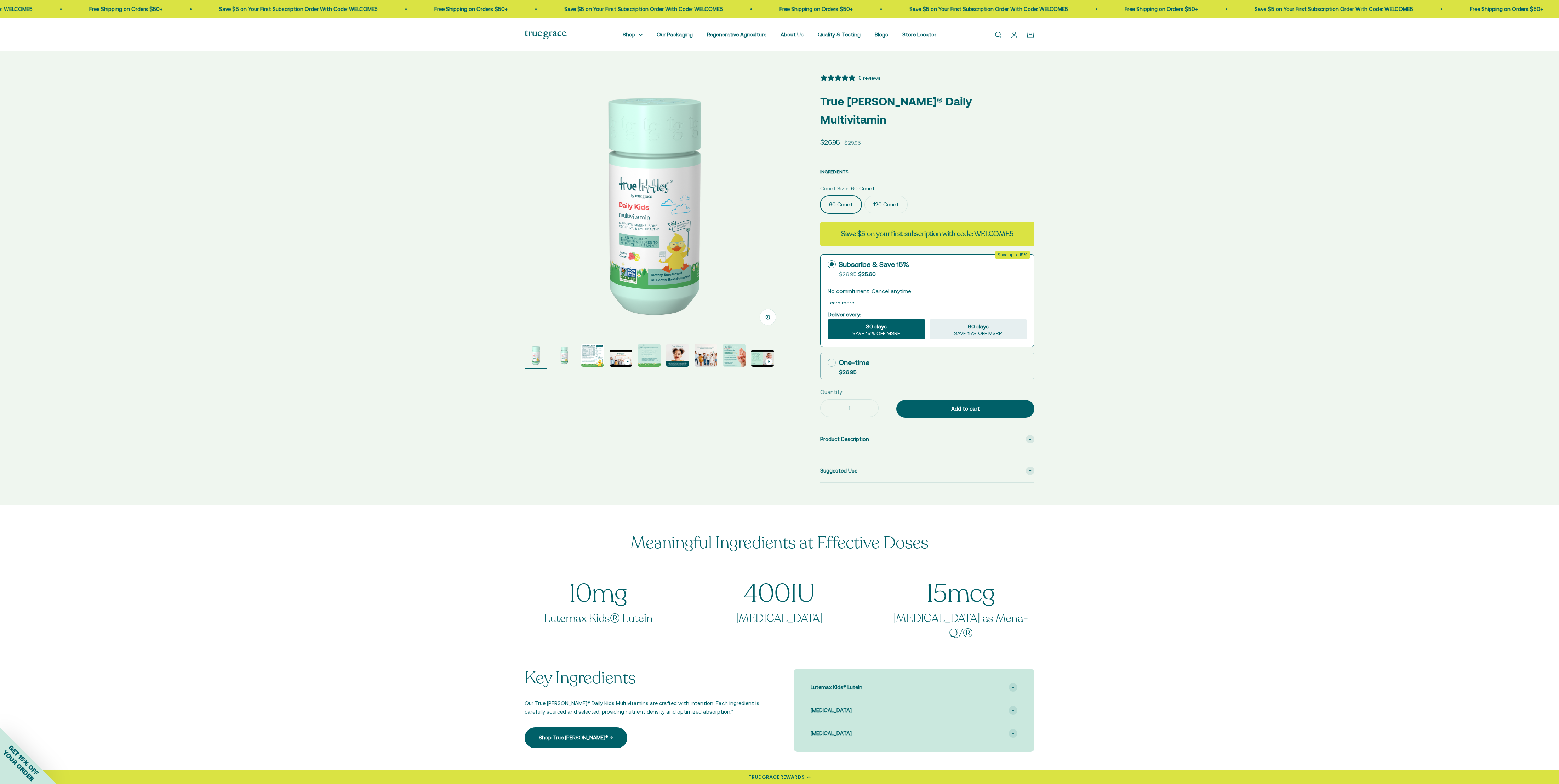
click at [519, 261] on product-gallery "Zoom Go to item 1 Go to item 2 Go to item 3 Go to item 4 Go to item 5 Go to ite…" at bounding box center [655, 221] width 261 height 295
click at [519, 261] on img "Go to item 5" at bounding box center [649, 355] width 23 height 23
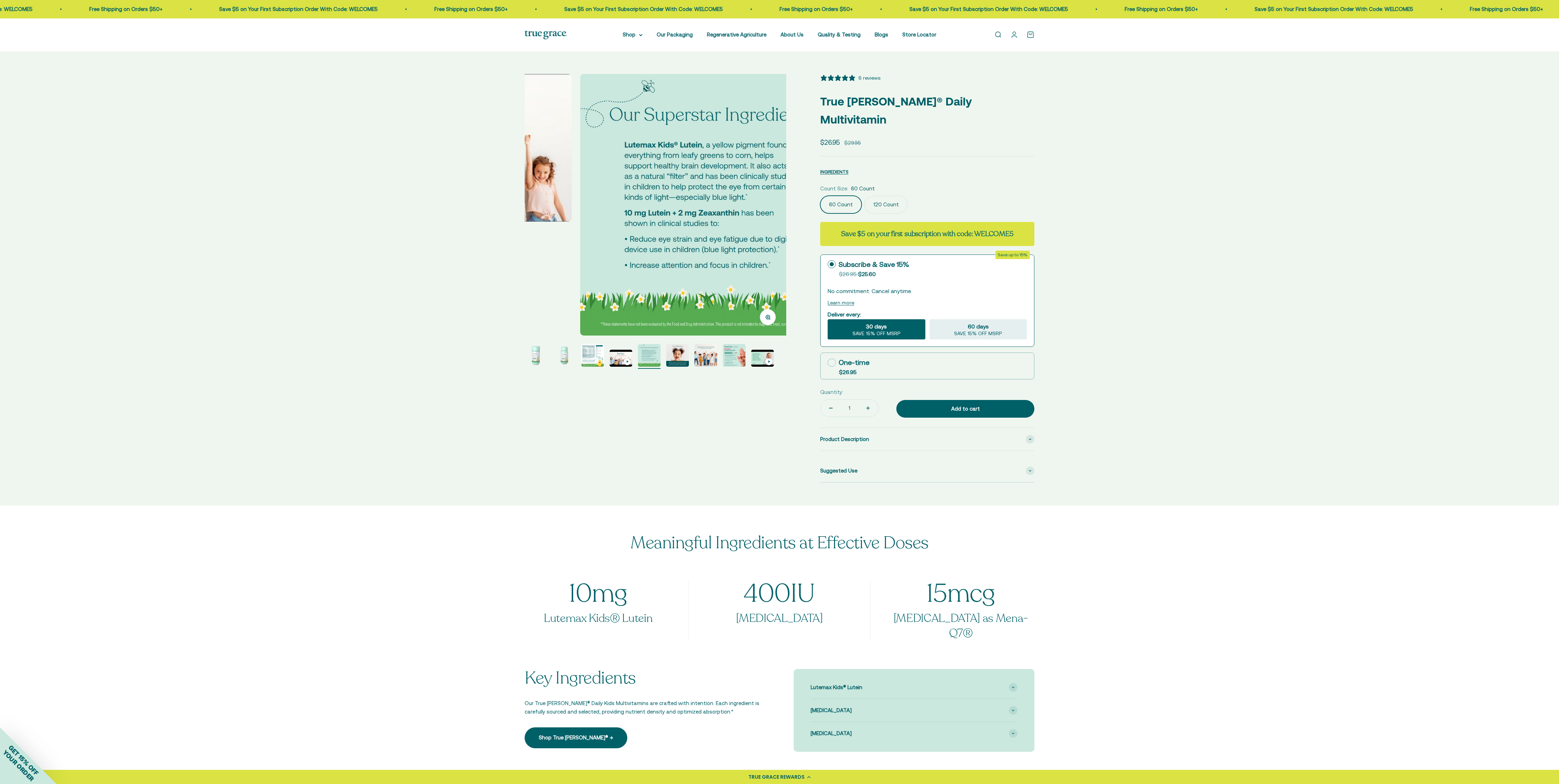
scroll to position [0, 1080]
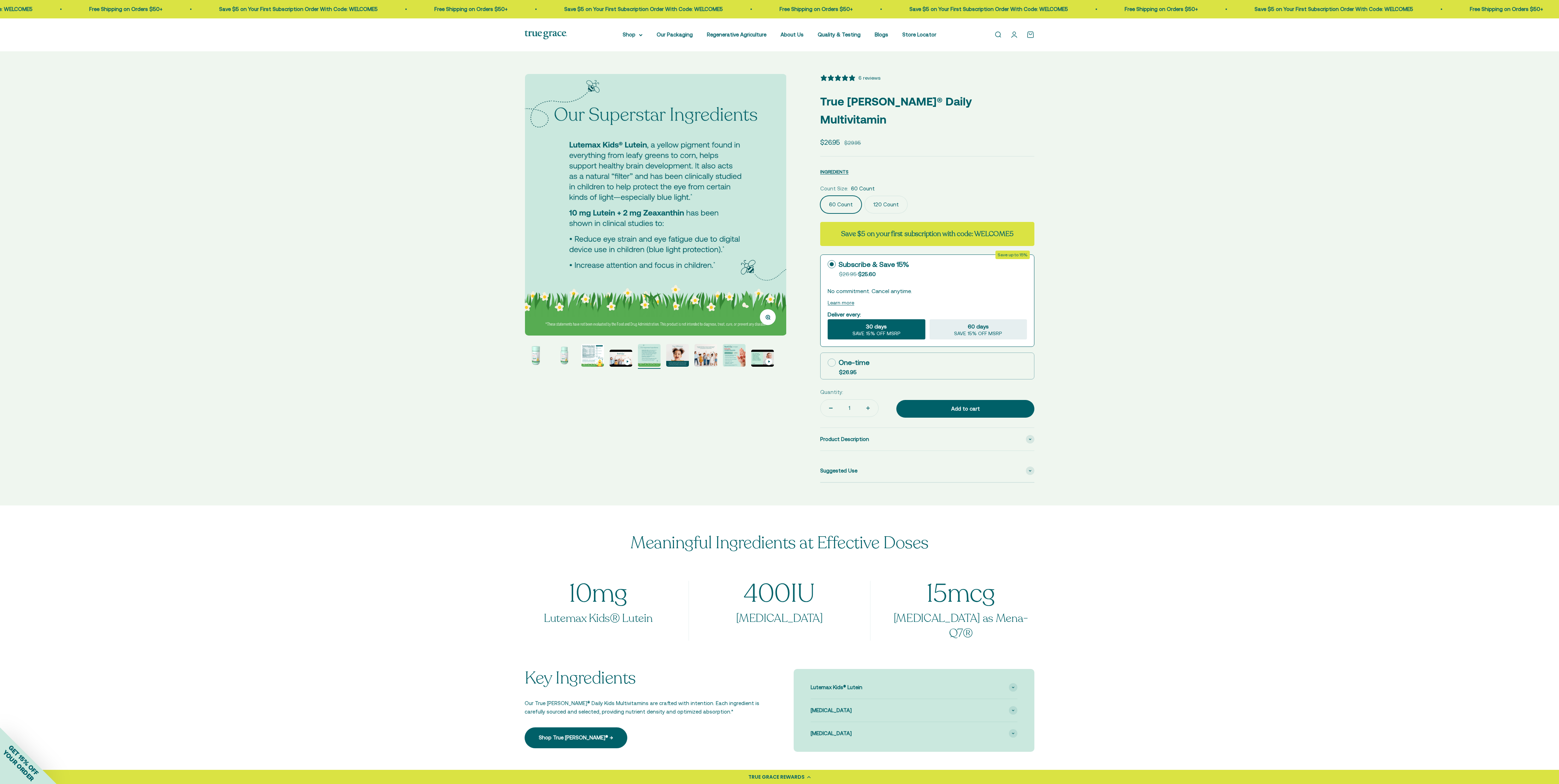
click at [519, 261] on img "Go to item 7" at bounding box center [706, 355] width 23 height 23
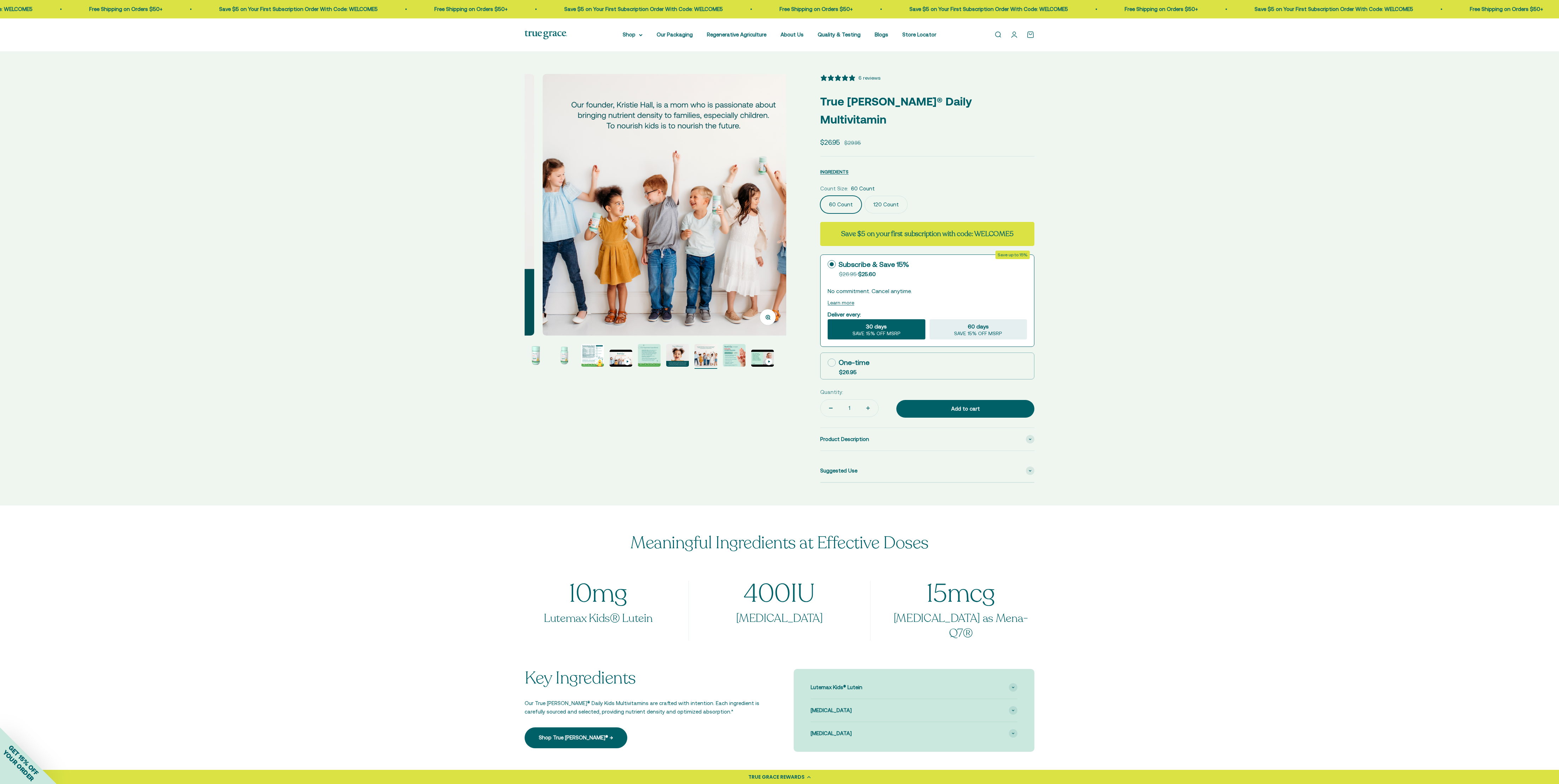
scroll to position [0, 1621]
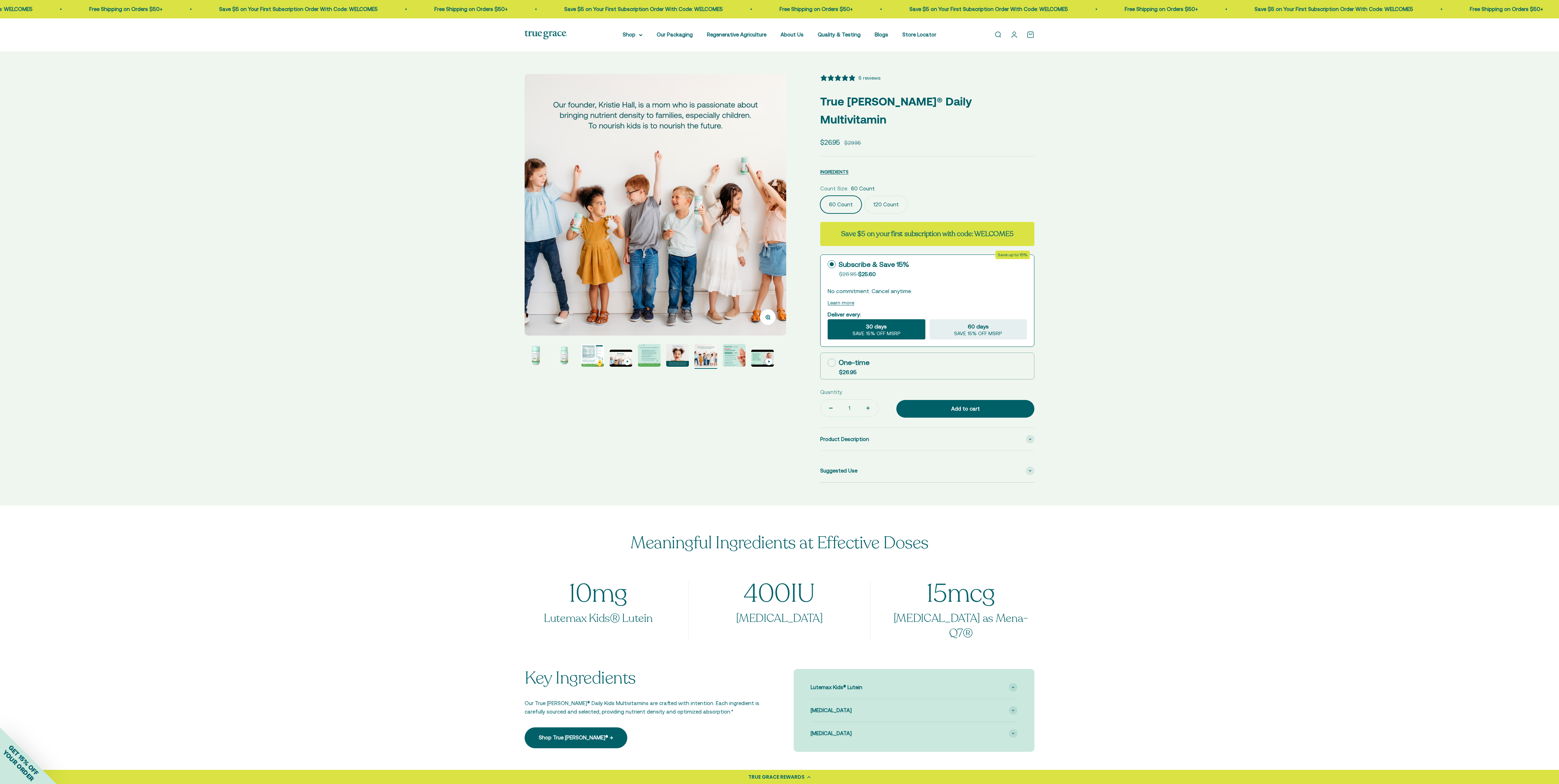
click at [519, 261] on img "Go to item 8" at bounding box center [734, 355] width 23 height 23
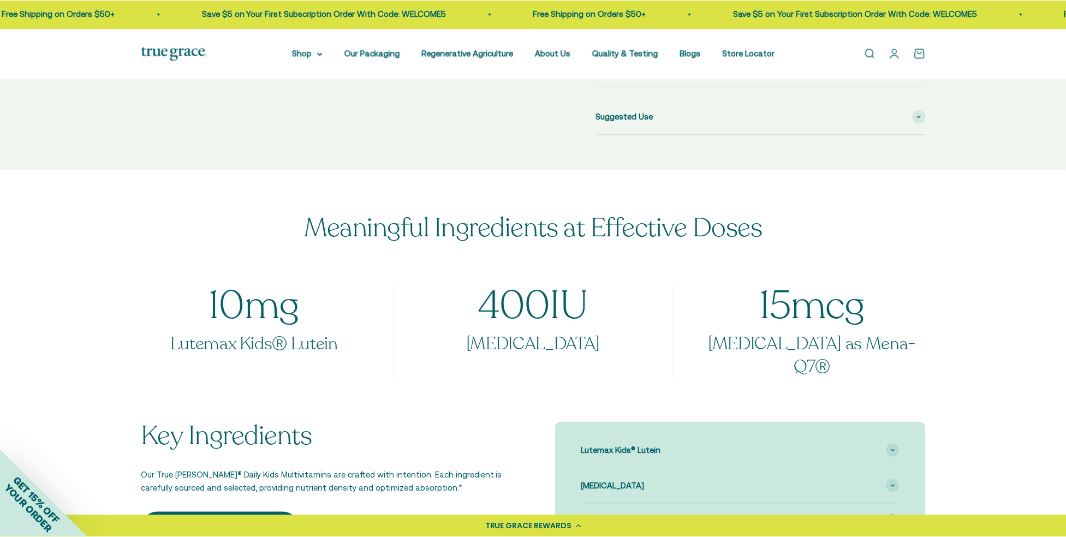
scroll to position [609, 0]
